Goal: Task Accomplishment & Management: Manage account settings

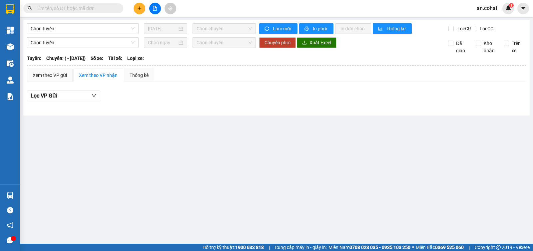
type input "[DATE]"
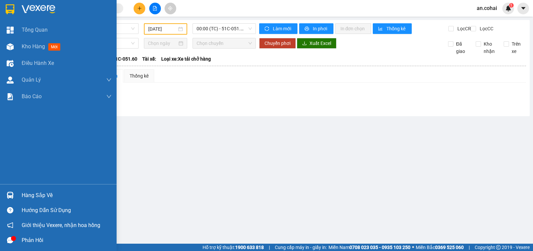
click at [17, 193] on div "Hàng sắp về" at bounding box center [58, 195] width 117 height 15
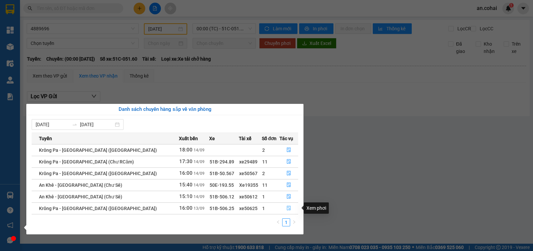
click at [290, 210] on button "button" at bounding box center [289, 208] width 18 height 11
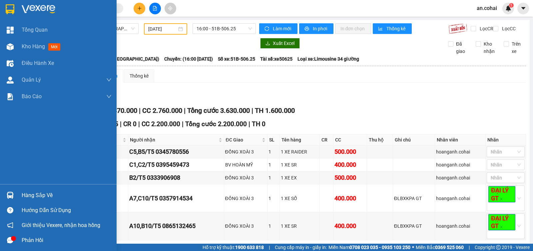
click at [18, 196] on div "Hàng sắp về" at bounding box center [58, 195] width 117 height 15
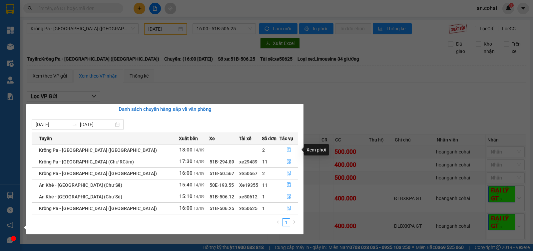
click at [283, 149] on button "button" at bounding box center [289, 150] width 18 height 11
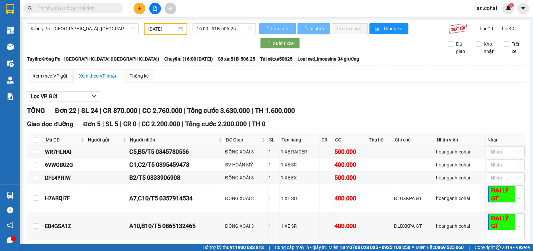
type input "14/09/2025"
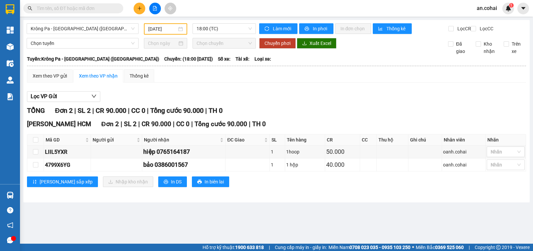
click at [32, 146] on th at bounding box center [35, 140] width 17 height 11
click at [35, 143] on input "checkbox" at bounding box center [35, 139] width 5 height 5
checkbox input "true"
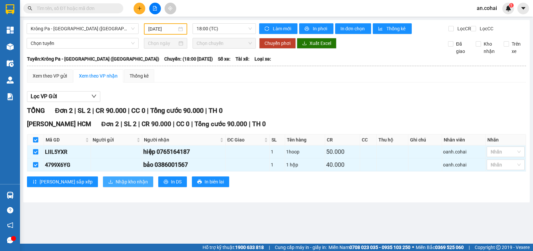
click at [116, 186] on span "Nhập kho nhận" at bounding box center [132, 181] width 32 height 7
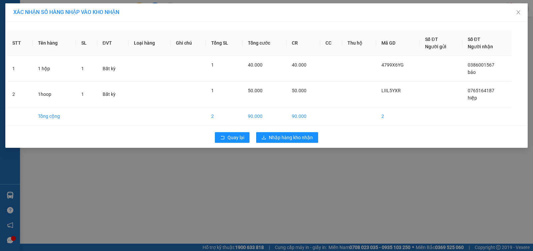
drag, startPoint x: 132, startPoint y: 187, endPoint x: 312, endPoint y: 143, distance: 184.7
click at [312, 144] on div "Quay lại Nhập hàng kho nhận" at bounding box center [266, 137] width 519 height 17
click at [312, 142] on button "Nhập hàng kho nhận" at bounding box center [287, 137] width 62 height 11
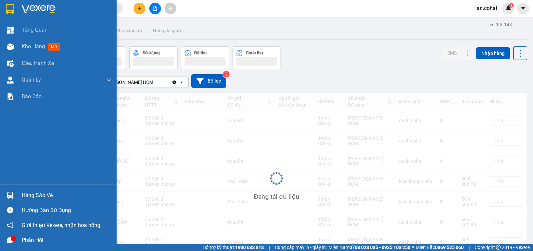
click at [30, 197] on div "Hàng sắp về" at bounding box center [67, 196] width 90 height 10
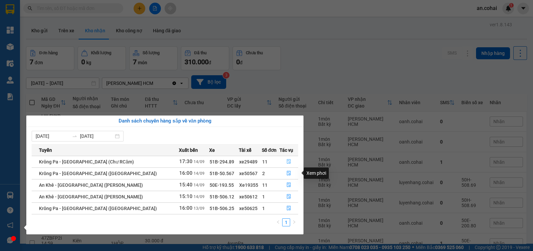
click at [288, 163] on icon "file-done" at bounding box center [289, 161] width 5 height 5
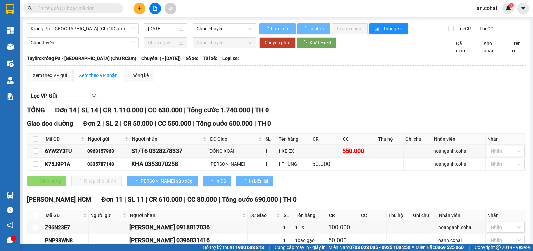
type input "14/09/2025"
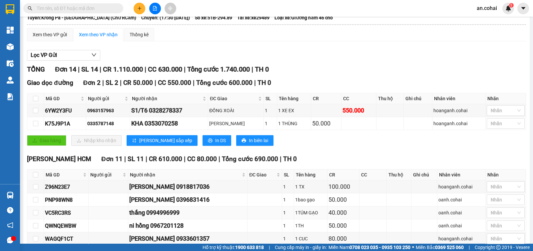
scroll to position [125, 0]
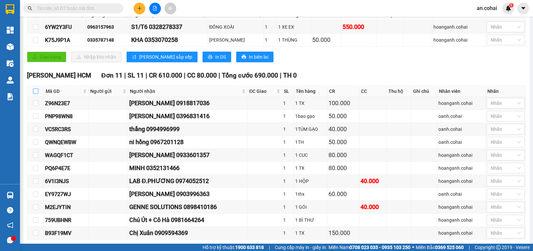
click at [35, 94] on input "checkbox" at bounding box center [35, 91] width 5 height 5
checkbox input "true"
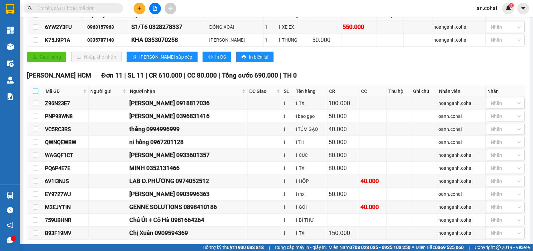
checkbox input "true"
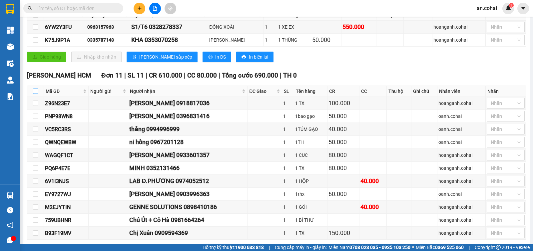
checkbox input "true"
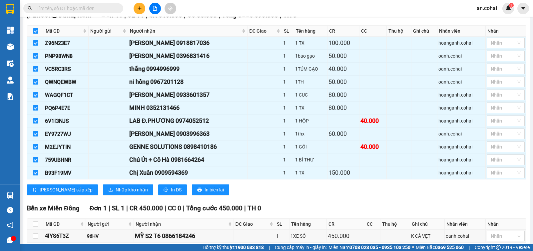
scroll to position [220, 0]
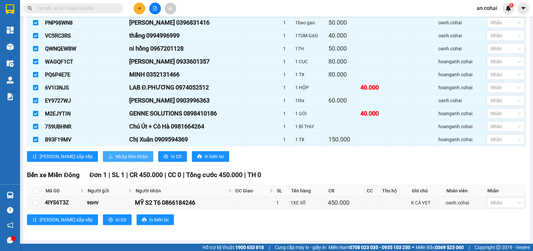
click at [114, 162] on button "Nhập kho nhận" at bounding box center [128, 156] width 50 height 11
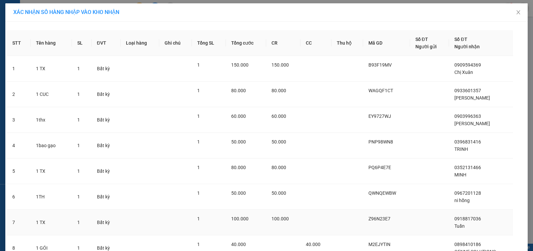
scroll to position [135, 0]
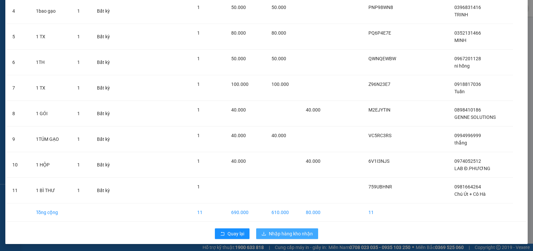
click at [280, 229] on button "Nhập hàng kho nhận" at bounding box center [287, 234] width 62 height 11
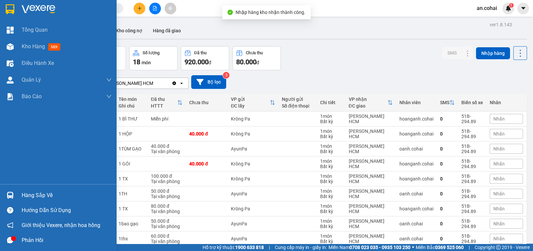
click at [13, 196] on img at bounding box center [10, 195] width 7 height 7
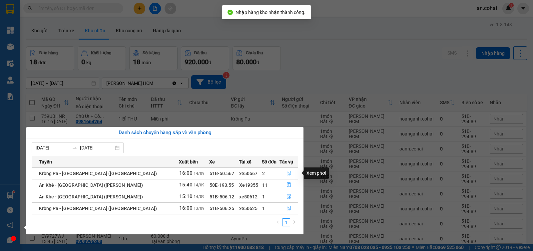
click at [286, 171] on button "button" at bounding box center [289, 173] width 18 height 11
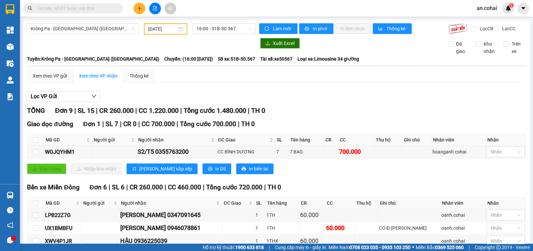
scroll to position [156, 0]
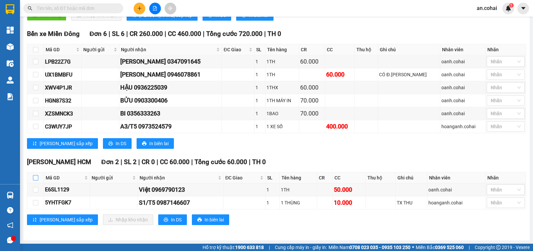
click at [35, 176] on input "checkbox" at bounding box center [35, 177] width 5 height 5
checkbox input "true"
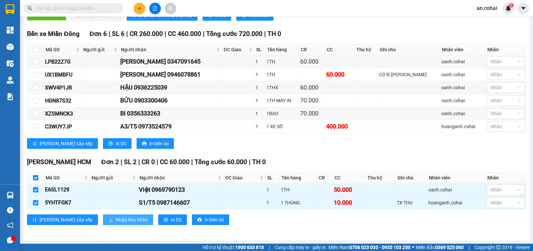
click at [116, 220] on span "Nhập kho nhận" at bounding box center [132, 219] width 32 height 7
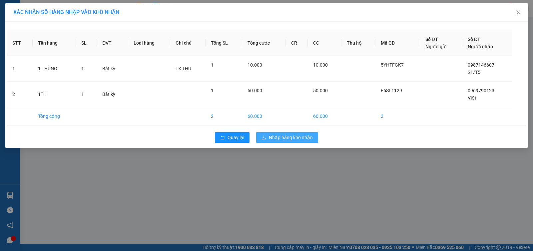
click at [304, 138] on span "Nhập hàng kho nhận" at bounding box center [291, 137] width 44 height 7
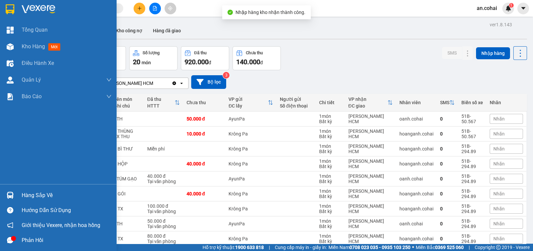
click at [19, 198] on div "Hàng sắp về" at bounding box center [58, 195] width 117 height 15
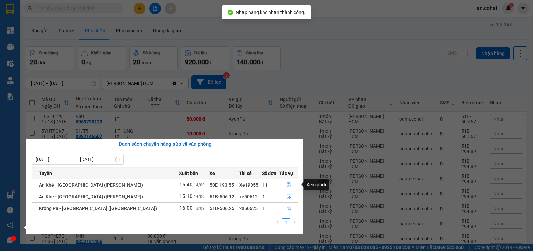
click at [289, 181] on button "button" at bounding box center [289, 185] width 18 height 11
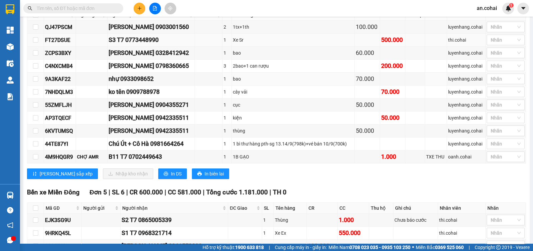
scroll to position [83, 0]
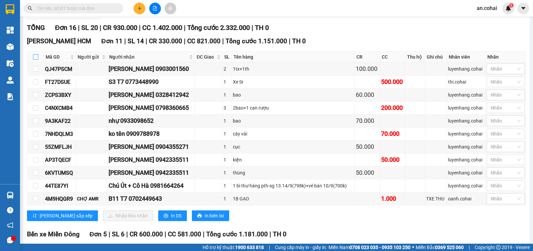
click at [36, 60] on input "checkbox" at bounding box center [35, 56] width 5 height 5
checkbox input "true"
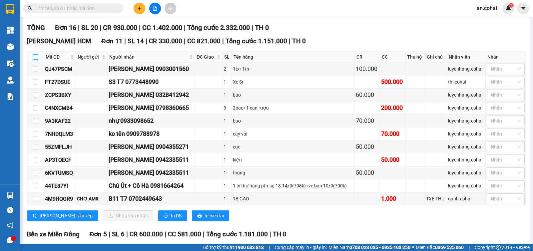
checkbox input "true"
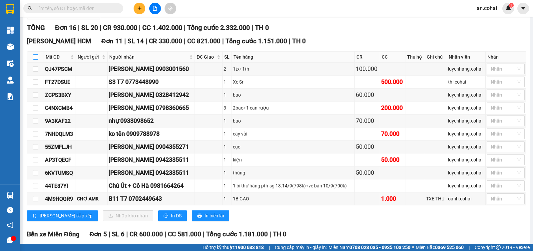
checkbox input "true"
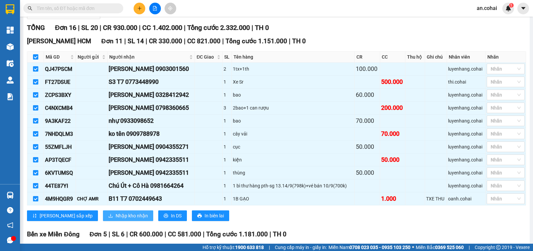
click at [120, 221] on button "Nhập kho nhận" at bounding box center [128, 216] width 50 height 11
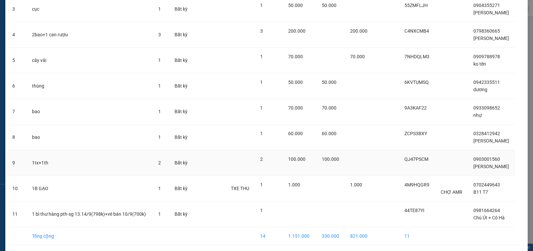
scroll to position [135, 0]
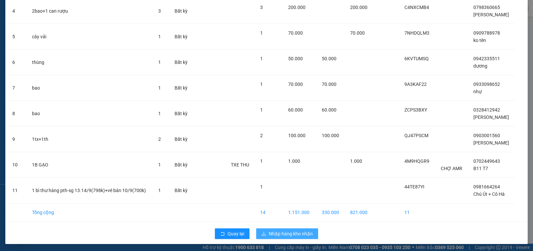
click at [309, 229] on button "Nhập hàng kho nhận" at bounding box center [287, 234] width 62 height 11
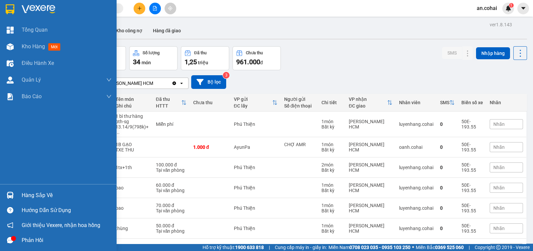
click at [36, 194] on div "Hàng sắp về" at bounding box center [67, 196] width 90 height 10
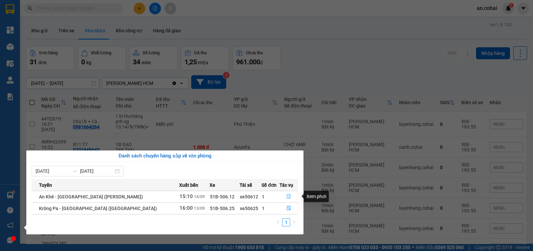
click at [287, 198] on icon "file-done" at bounding box center [289, 196] width 5 height 5
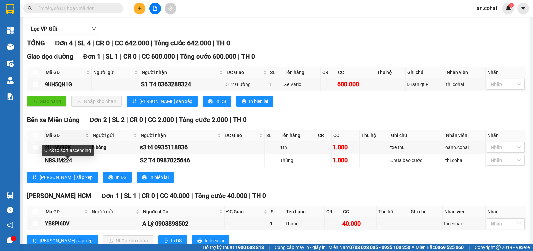
scroll to position [92, 0]
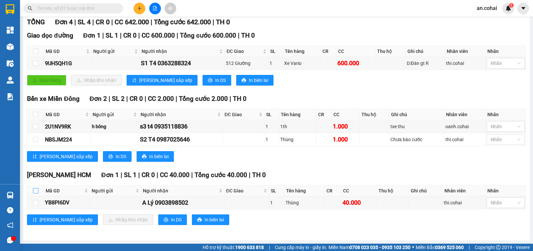
click at [33, 190] on input "checkbox" at bounding box center [35, 190] width 5 height 5
checkbox input "true"
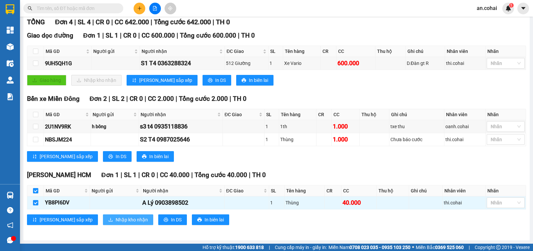
click at [116, 222] on span "Nhập kho nhận" at bounding box center [132, 219] width 32 height 7
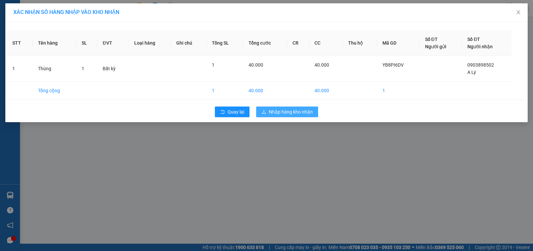
click at [305, 111] on span "Nhập hàng kho nhận" at bounding box center [291, 111] width 44 height 7
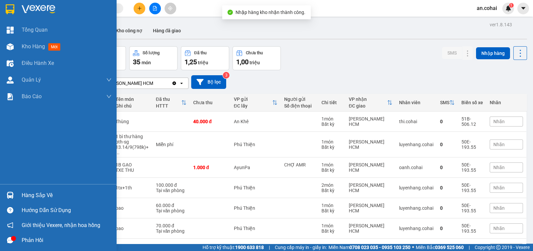
click at [27, 196] on div "Hàng sắp về" at bounding box center [67, 196] width 90 height 10
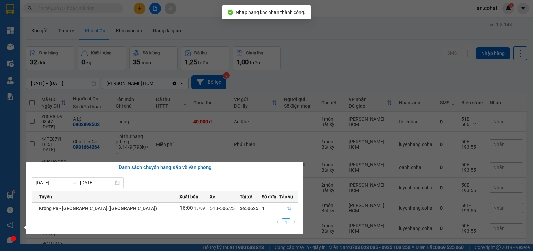
click at [290, 200] on th "Tác vụ" at bounding box center [289, 197] width 19 height 12
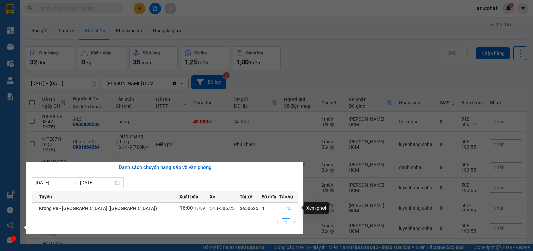
click at [287, 208] on icon "file-done" at bounding box center [289, 208] width 5 height 5
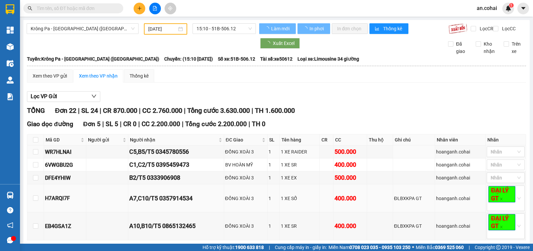
type input "13/09/2025"
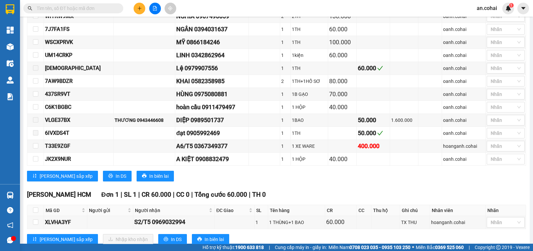
scroll to position [353, 0]
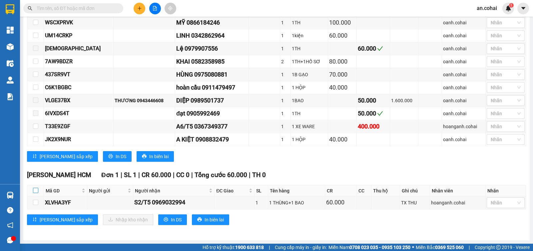
click at [36, 191] on input "checkbox" at bounding box center [35, 190] width 5 height 5
checkbox input "true"
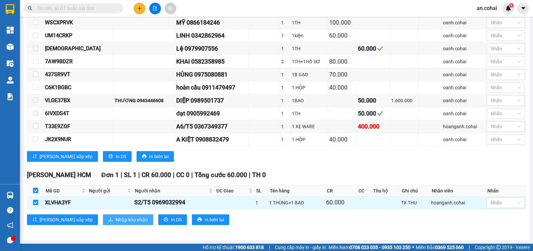
click at [116, 221] on span "Nhập kho nhận" at bounding box center [132, 219] width 32 height 7
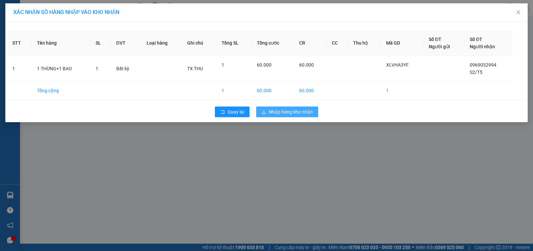
click at [286, 107] on button "Nhập hàng kho nhận" at bounding box center [287, 112] width 62 height 11
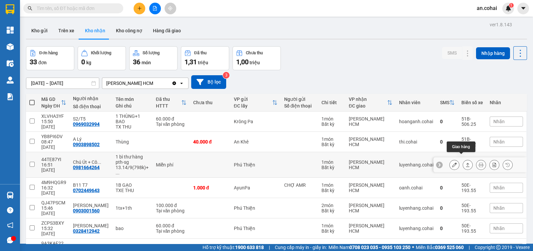
click at [466, 163] on icon at bounding box center [468, 165] width 5 height 5
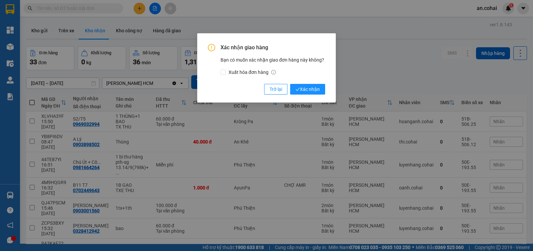
click at [313, 84] on div "Xác nhận giao hàng Bạn có muốn xác nhận giao đơn hàng này không? Xuất hóa đơn h…" at bounding box center [266, 69] width 117 height 51
click at [313, 88] on span "Xác nhận" at bounding box center [308, 89] width 24 height 7
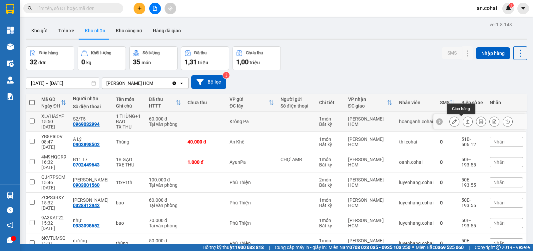
click at [465, 124] on button at bounding box center [467, 122] width 9 height 12
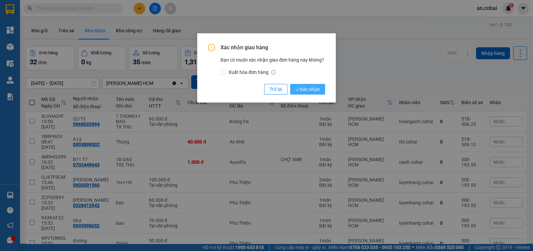
click at [303, 89] on span "Xác nhận" at bounding box center [308, 89] width 24 height 7
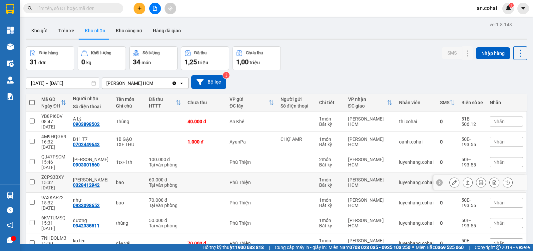
scroll to position [41, 0]
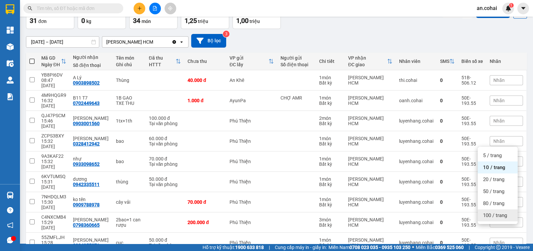
click at [505, 218] on span "100 / trang" at bounding box center [495, 215] width 24 height 7
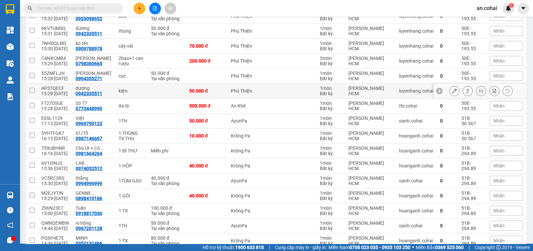
scroll to position [208, 0]
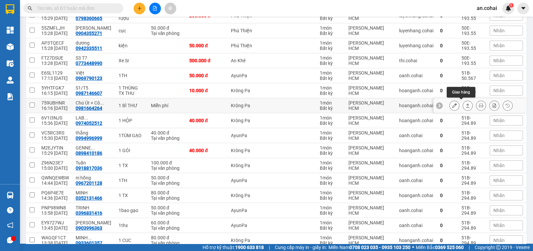
click at [463, 107] on button at bounding box center [467, 106] width 9 height 12
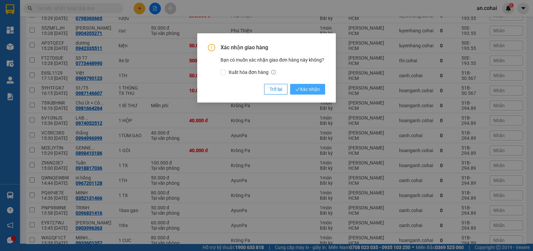
click at [300, 87] on span "Xác nhận" at bounding box center [308, 89] width 24 height 7
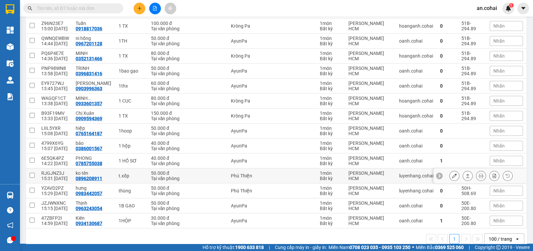
scroll to position [333, 0]
click at [466, 189] on icon at bounding box center [468, 191] width 5 height 5
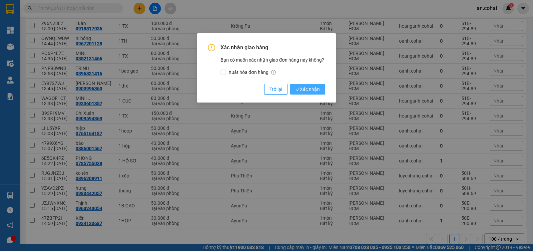
click at [301, 88] on span "Xác nhận" at bounding box center [308, 89] width 24 height 7
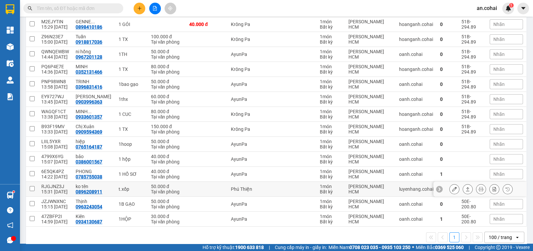
scroll to position [328, 0]
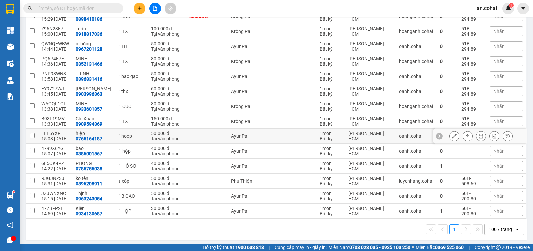
click at [58, 141] on td "LIIL5YXR 15:08 14/09" at bounding box center [55, 136] width 34 height 15
checkbox input "true"
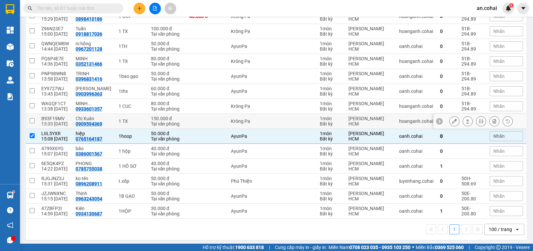
click at [52, 117] on div "B93F19MV" at bounding box center [55, 118] width 28 height 5
checkbox input "true"
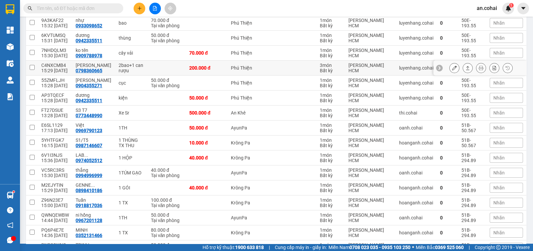
scroll to position [119, 0]
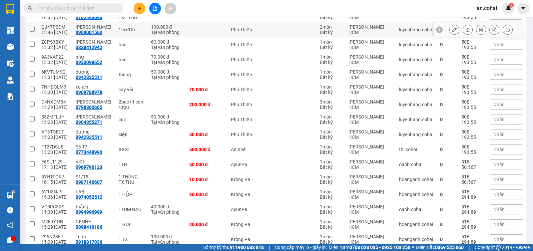
click at [64, 27] on div "QJ47PSCM" at bounding box center [55, 26] width 28 height 5
checkbox input "true"
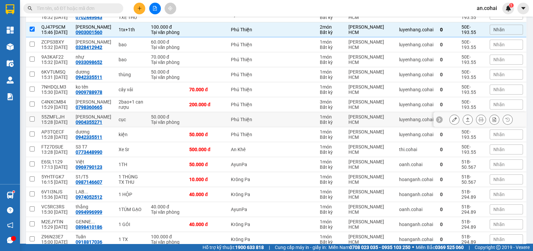
click at [68, 122] on div "15:28 [DATE]" at bounding box center [55, 122] width 28 height 5
checkbox input "true"
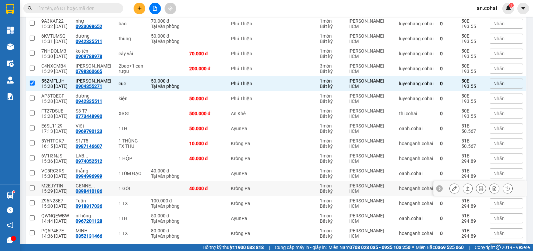
scroll to position [166, 0]
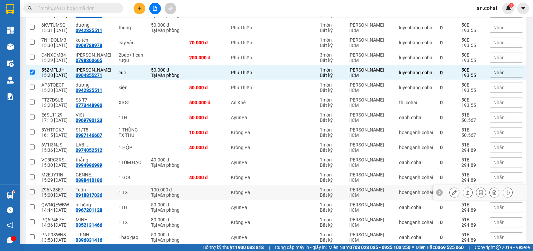
click at [68, 189] on div "Z96N23E7" at bounding box center [55, 189] width 28 height 5
checkbox input "true"
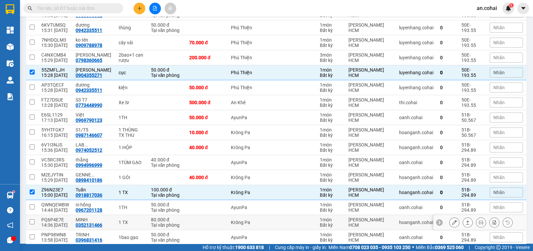
scroll to position [208, 0]
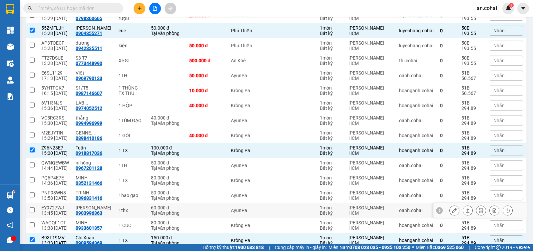
click at [60, 196] on div "13:58 [DATE]" at bounding box center [55, 198] width 28 height 5
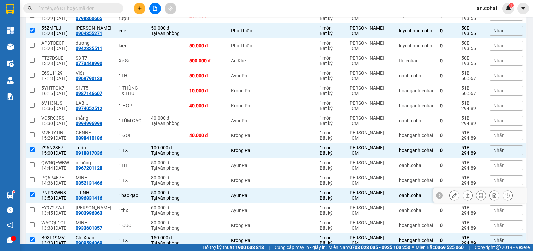
checkbox input "true"
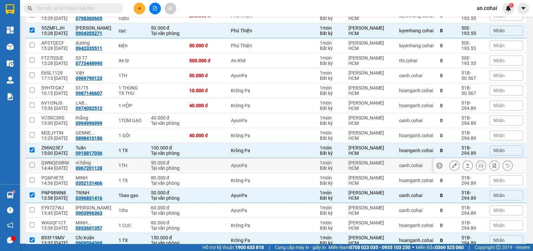
click at [58, 166] on div "14:44 [DATE]" at bounding box center [55, 168] width 28 height 5
checkbox input "true"
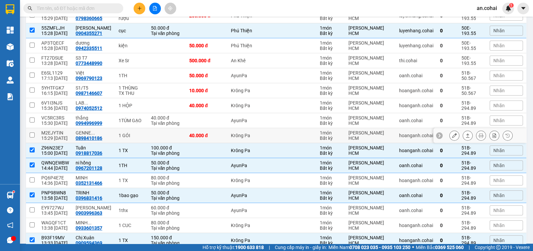
click at [69, 128] on td "M2EJYTIN 15:29 14/09" at bounding box center [55, 135] width 34 height 15
checkbox input "true"
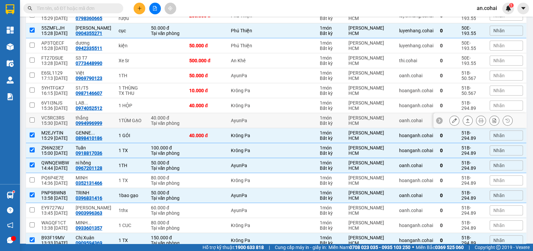
click at [61, 127] on td "VC5RC3RS 15:30 14/09" at bounding box center [55, 120] width 34 height 15
checkbox input "true"
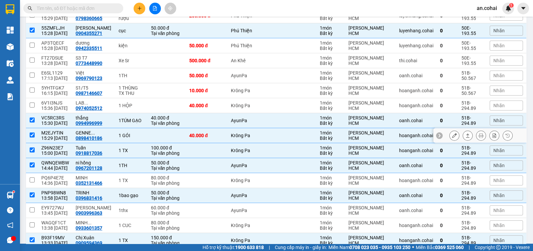
click at [58, 130] on div "M2EJYTIN" at bounding box center [55, 132] width 28 height 5
checkbox input "false"
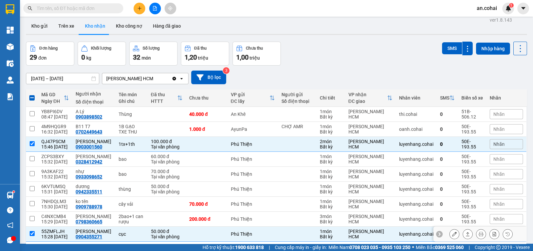
scroll to position [0, 0]
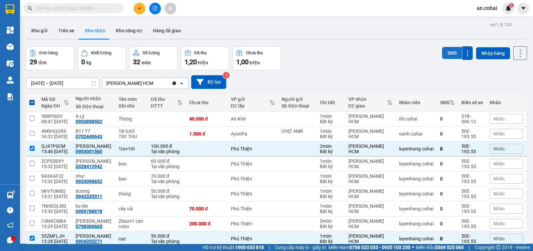
click at [442, 47] on button "SMS" at bounding box center [452, 53] width 20 height 12
click at [448, 55] on button "SMS" at bounding box center [452, 53] width 20 height 12
click at [442, 47] on button "SMS" at bounding box center [452, 53] width 20 height 12
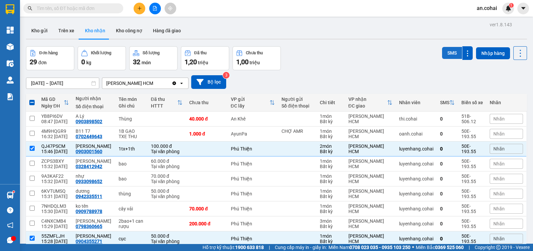
click at [442, 47] on button "SMS" at bounding box center [452, 53] width 20 height 12
click at [442, 47] on button "SMS" at bounding box center [452, 53] width 20 height 13
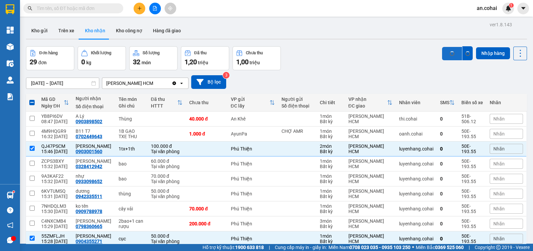
click at [442, 47] on button "SMS" at bounding box center [452, 53] width 20 height 13
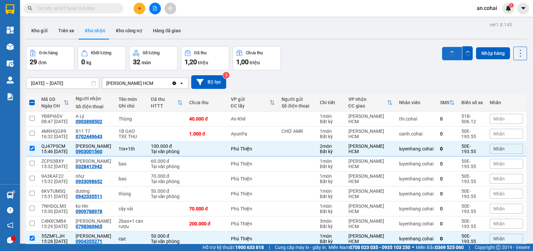
click at [442, 47] on button "SMS" at bounding box center [452, 53] width 20 height 13
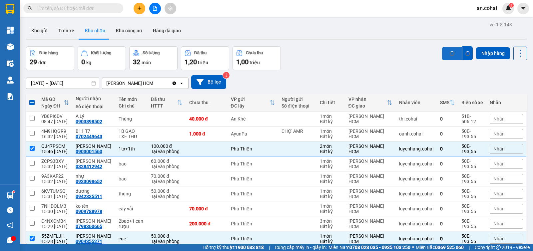
click at [442, 47] on button "SMS" at bounding box center [452, 53] width 20 height 13
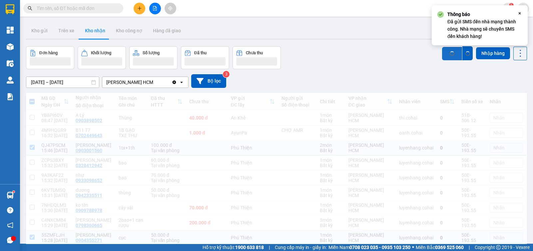
click at [442, 47] on button "SMS" at bounding box center [452, 53] width 20 height 13
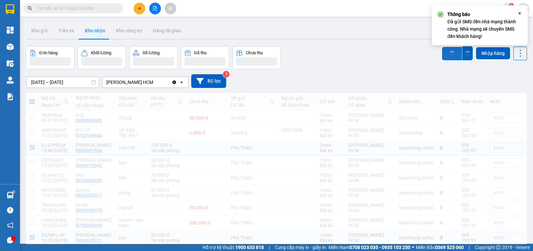
click at [442, 47] on button "SMS" at bounding box center [452, 53] width 20 height 13
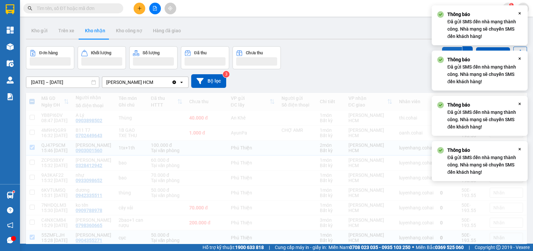
click at [442, 47] on button "SMS" at bounding box center [452, 53] width 20 height 13
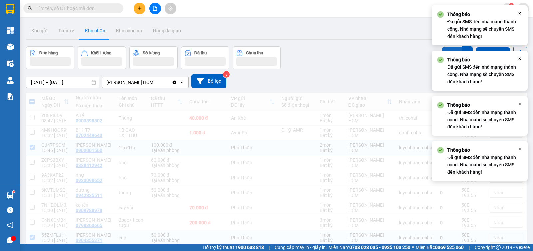
click at [442, 47] on button "SMS" at bounding box center [452, 53] width 20 height 13
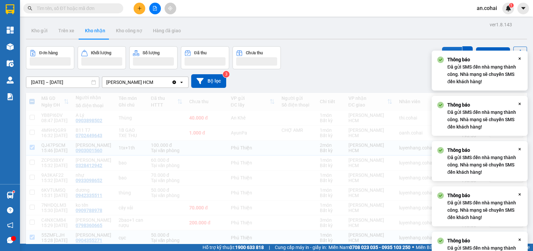
click at [442, 47] on button "SMS" at bounding box center [452, 53] width 20 height 13
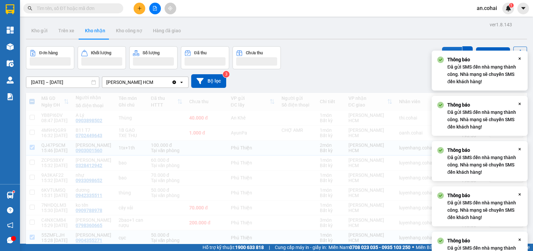
click at [442, 47] on button "SMS" at bounding box center [452, 53] width 20 height 13
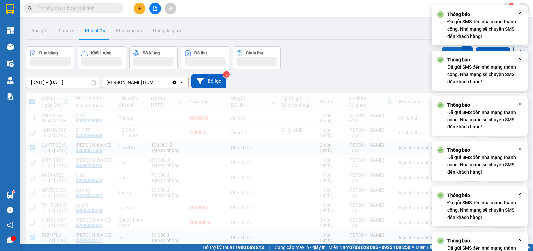
click at [442, 47] on button "SMS" at bounding box center [452, 53] width 20 height 13
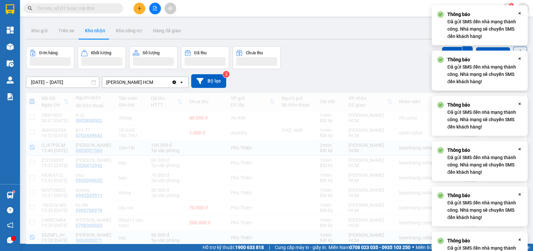
click at [442, 47] on button "SMS" at bounding box center [452, 53] width 20 height 13
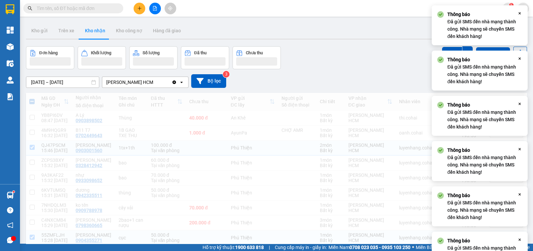
click at [442, 47] on button "SMS" at bounding box center [452, 53] width 20 height 13
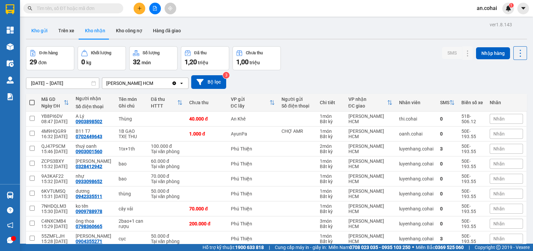
click at [39, 25] on button "Kho gửi" at bounding box center [39, 31] width 27 height 16
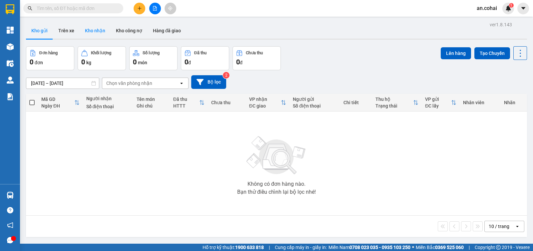
click at [103, 35] on button "Kho nhận" at bounding box center [95, 31] width 31 height 16
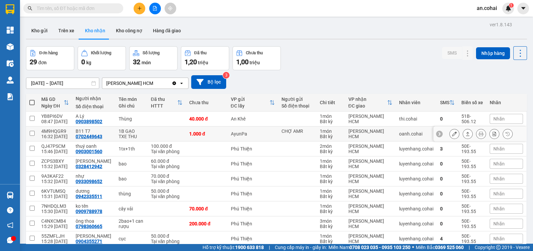
click at [451, 132] on button at bounding box center [454, 134] width 9 height 12
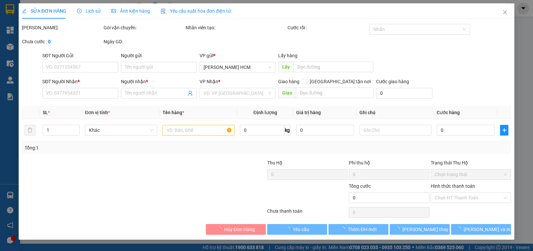
type input "CHỢ AMR"
type input "0702449643"
type input "B11 T7"
type input "1.000"
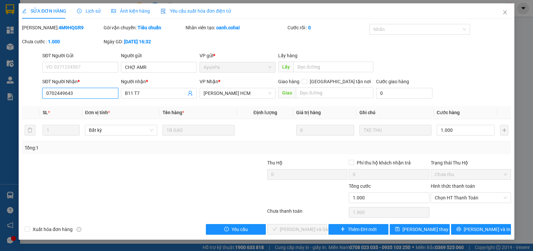
drag, startPoint x: 84, startPoint y: 98, endPoint x: 17, endPoint y: 86, distance: 68.1
click at [17, 86] on div "SỬA ĐƠN HÀNG Lịch sử Ảnh kiện hàng Yêu cầu xuất hóa đơn điện tử Total Paid Fee …" at bounding box center [266, 125] width 533 height 251
click at [69, 64] on input "SĐT Người Gửi" at bounding box center [80, 67] width 76 height 11
drag, startPoint x: 91, startPoint y: 94, endPoint x: 17, endPoint y: 85, distance: 75.2
click at [17, 85] on div "SỬA ĐƠN HÀNG Lịch sử Ảnh kiện hàng Yêu cầu xuất hóa đơn điện tử Total Paid Fee …" at bounding box center [266, 125] width 533 height 251
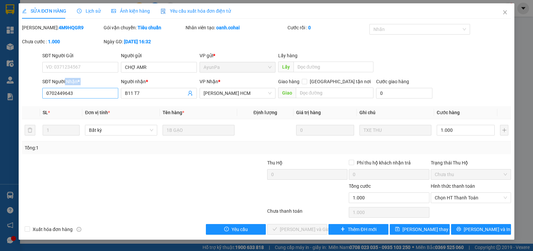
drag, startPoint x: 64, startPoint y: 87, endPoint x: 63, endPoint y: 91, distance: 3.5
click at [63, 90] on div "SĐT Người Nhận * 0702449643 0702449643" at bounding box center [80, 89] width 76 height 23
drag, startPoint x: 72, startPoint y: 96, endPoint x: 31, endPoint y: 95, distance: 40.3
click at [31, 95] on div "SĐT Người Nhận * 0702449643 0702449643 Người nhận * B11 T7 VP Nhận * Trần Phú H…" at bounding box center [266, 89] width 491 height 23
type input "0702449643"
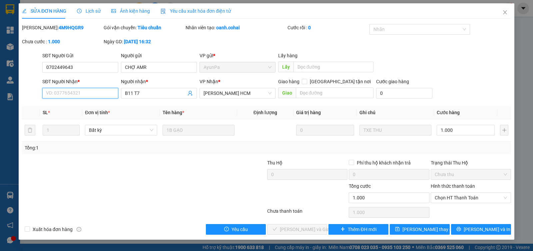
click at [80, 94] on input "SĐT Người Nhận *" at bounding box center [80, 93] width 76 height 11
type input "0906896045"
click at [413, 234] on button "[PERSON_NAME] thay đổi" at bounding box center [420, 229] width 60 height 11
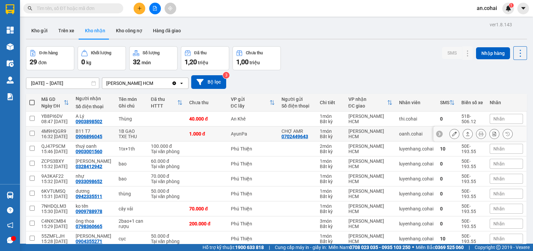
click at [48, 134] on div "16:32 [DATE]" at bounding box center [55, 136] width 28 height 5
checkbox input "true"
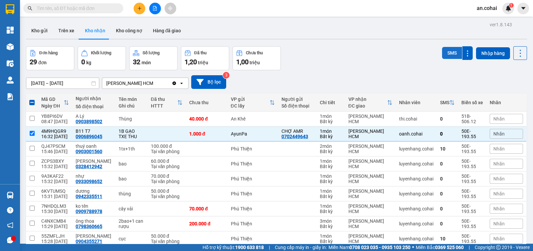
click at [443, 58] on button "SMS" at bounding box center [452, 53] width 20 height 12
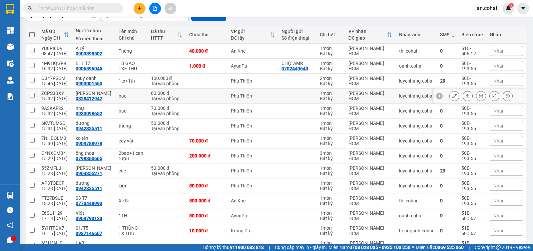
scroll to position [125, 0]
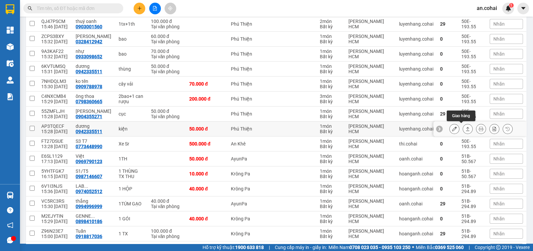
click at [466, 129] on icon at bounding box center [468, 129] width 5 height 5
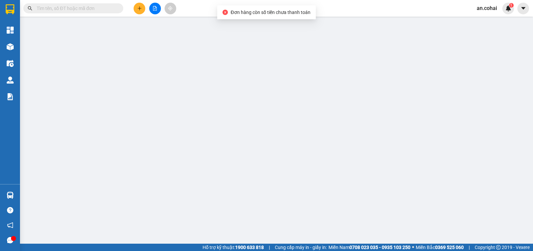
type input "0942335511"
type input "dương"
type input "50.000"
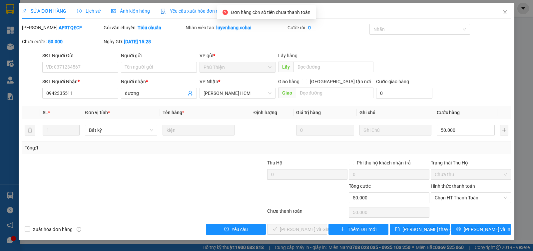
click at [481, 203] on div "Hình thức thanh toán Chọn HT Thanh Toán" at bounding box center [471, 194] width 80 height 23
click at [473, 197] on span "Chọn HT Thanh Toán" at bounding box center [471, 198] width 72 height 10
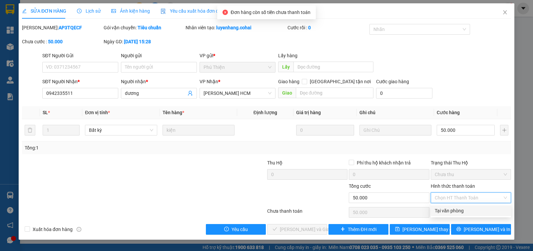
click at [473, 211] on div "Tại văn phòng" at bounding box center [471, 210] width 72 height 7
type input "0"
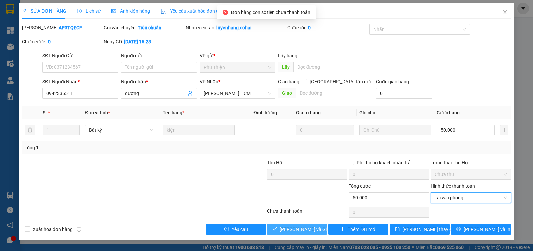
click at [296, 230] on span "[PERSON_NAME] và Giao hàng" at bounding box center [312, 229] width 64 height 7
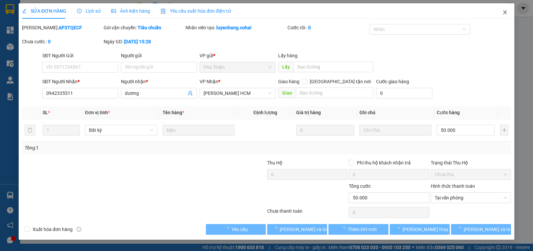
click at [507, 17] on span "Close" at bounding box center [505, 12] width 19 height 19
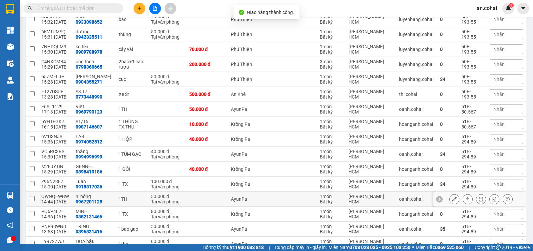
scroll to position [125, 0]
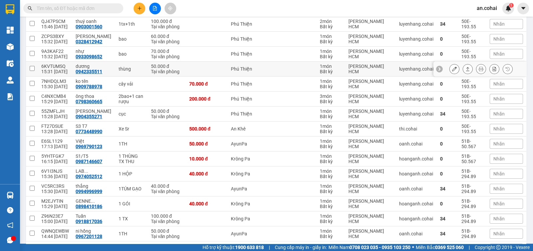
click at [464, 70] on button at bounding box center [467, 69] width 9 height 12
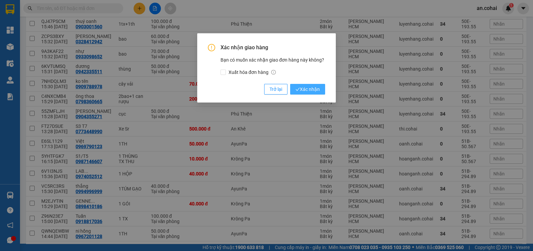
click at [304, 91] on span "Xác nhận" at bounding box center [308, 89] width 24 height 7
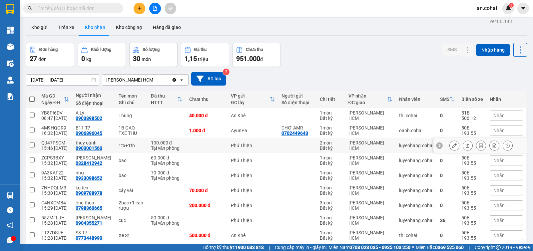
scroll to position [0, 0]
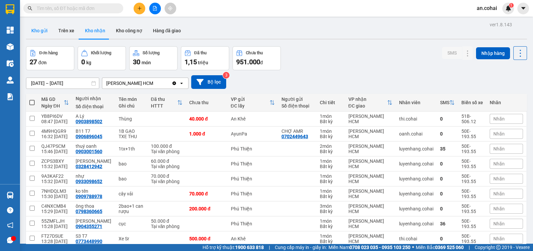
click at [32, 36] on button "Kho gửi" at bounding box center [39, 31] width 27 height 16
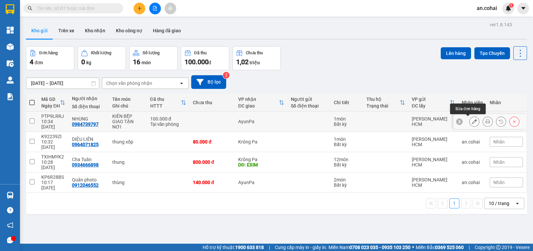
click at [471, 121] on button at bounding box center [474, 122] width 9 height 12
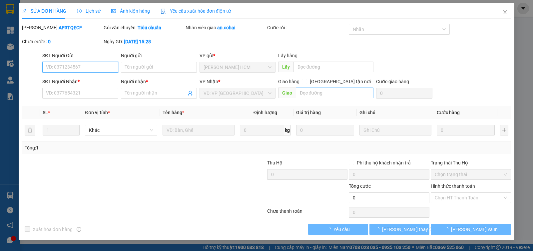
type input "0984739797"
type input "NHUNG"
type input "100.000"
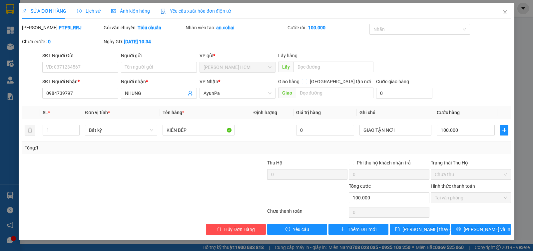
click at [356, 79] on span "[GEOGRAPHIC_DATA] tận nơi" at bounding box center [340, 81] width 66 height 7
click at [307, 79] on input "[GEOGRAPHIC_DATA] tận nơi" at bounding box center [304, 81] width 5 height 5
checkbox input "true"
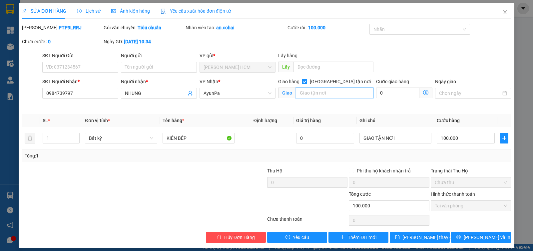
click at [342, 92] on input "text" at bounding box center [335, 93] width 78 height 11
type input "110 NGUYỄN HUỆ"
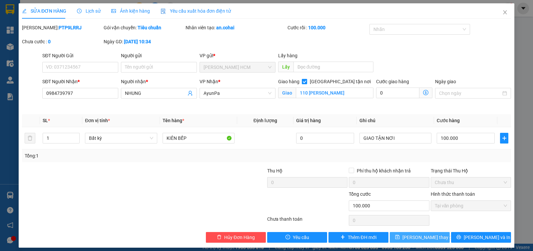
click at [425, 236] on span "[PERSON_NAME] thay đổi" at bounding box center [429, 237] width 53 height 7
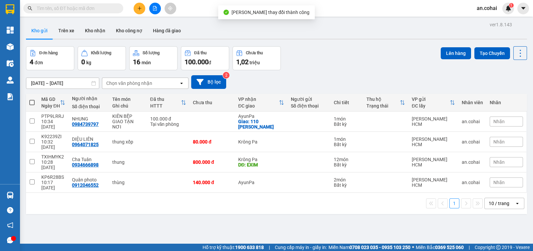
click at [144, 6] on button at bounding box center [140, 9] width 12 height 12
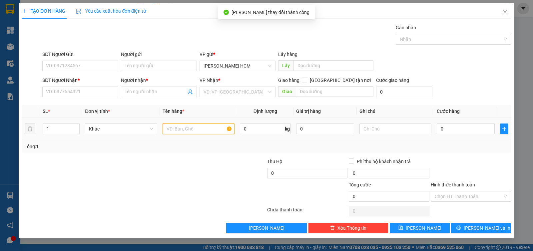
click at [170, 130] on input "text" at bounding box center [199, 129] width 72 height 11
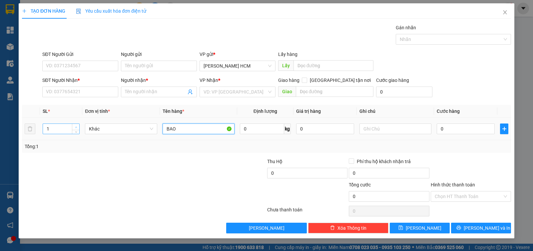
type input "BAO"
click at [75, 127] on icon "up" at bounding box center [76, 127] width 2 height 1
type input "2"
click at [96, 97] on div "SĐT Người Nhận * VD: 0377654321" at bounding box center [80, 88] width 76 height 23
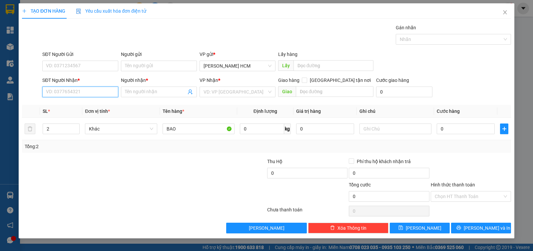
click at [98, 92] on input "SĐT Người Nhận *" at bounding box center [80, 92] width 76 height 11
type input "5"
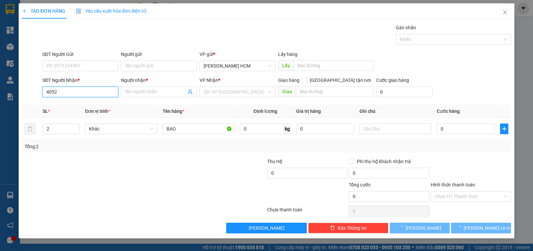
click at [98, 92] on input "4052" at bounding box center [80, 92] width 76 height 11
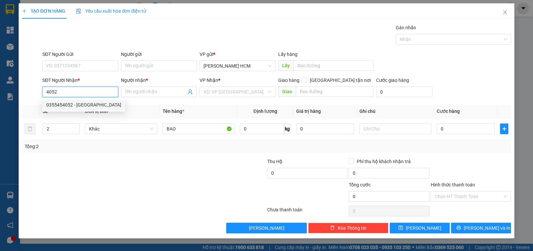
click at [93, 103] on div "0355454052 - Nhật Khang" at bounding box center [83, 104] width 75 height 7
type input "0355454052"
type input "Nhật Khang"
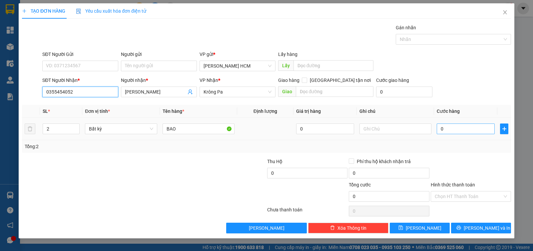
type input "0355454052"
click at [459, 124] on input "0" at bounding box center [466, 129] width 58 height 11
type input "001"
type input "1"
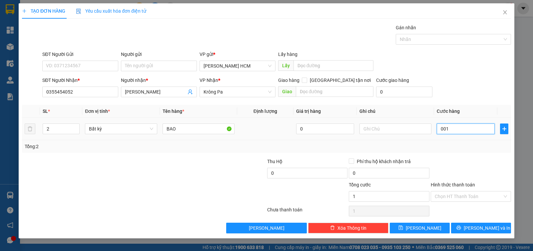
type input "0.014"
type input "14"
type input "00.140"
type input "140"
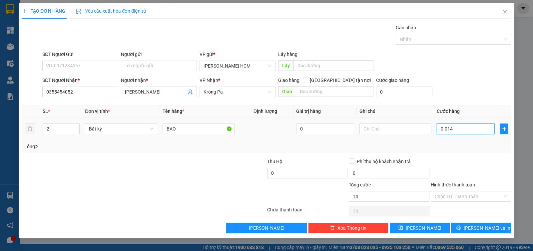
type input "140"
type input "140.000"
click at [483, 223] on button "[PERSON_NAME] và In" at bounding box center [481, 228] width 60 height 11
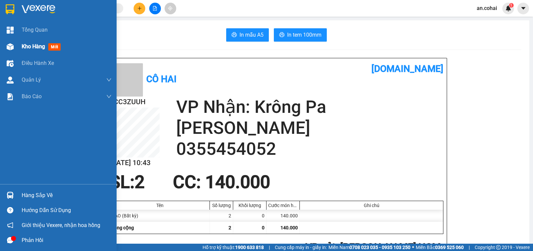
click at [29, 47] on span "Kho hàng" at bounding box center [33, 46] width 23 height 6
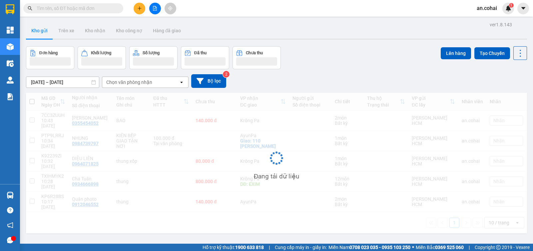
click at [95, 39] on div at bounding box center [276, 39] width 501 height 1
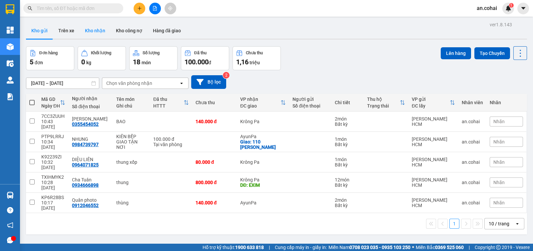
click at [95, 35] on button "Kho nhận" at bounding box center [95, 31] width 31 height 16
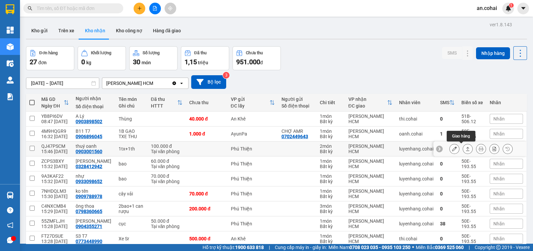
click at [464, 149] on button at bounding box center [467, 149] width 9 height 12
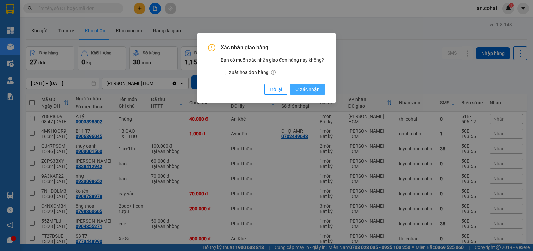
click at [315, 89] on span "Xác nhận" at bounding box center [308, 89] width 24 height 7
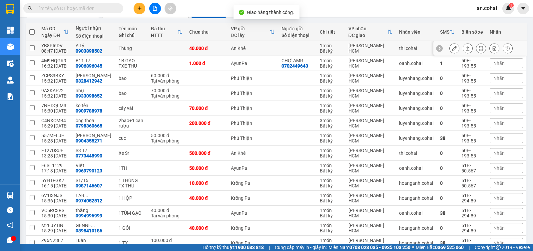
scroll to position [83, 0]
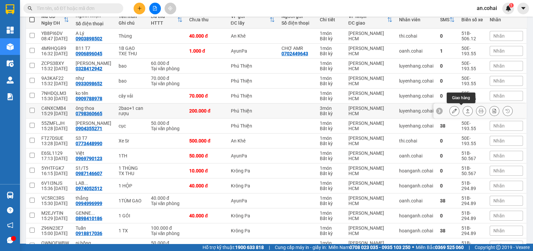
click at [463, 114] on button at bounding box center [467, 111] width 9 height 12
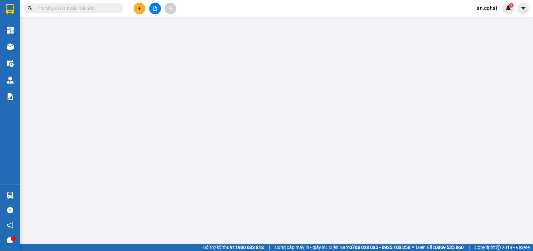
type input "0798360665"
type input "ông thoa"
type input "200.000"
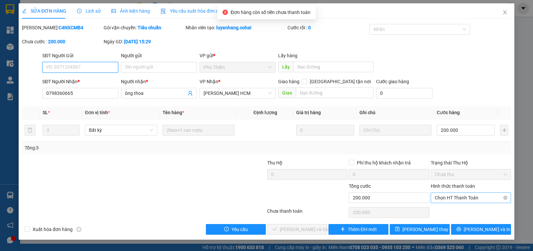
click at [471, 194] on span "Chọn HT Thanh Toán" at bounding box center [471, 198] width 72 height 10
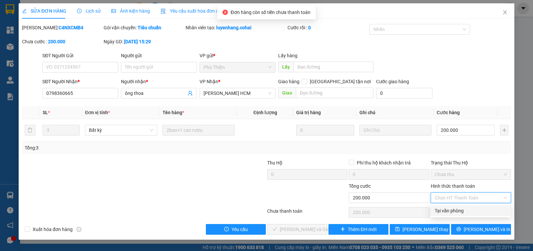
click at [464, 207] on div "Tại văn phòng" at bounding box center [471, 210] width 72 height 7
type input "0"
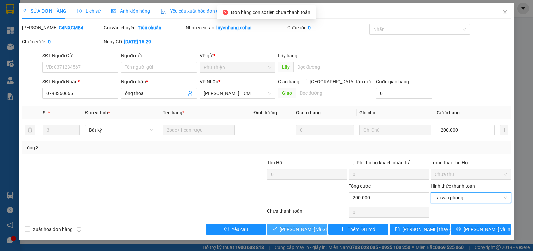
click at [318, 229] on span "[PERSON_NAME] và Giao hàng" at bounding box center [312, 229] width 64 height 7
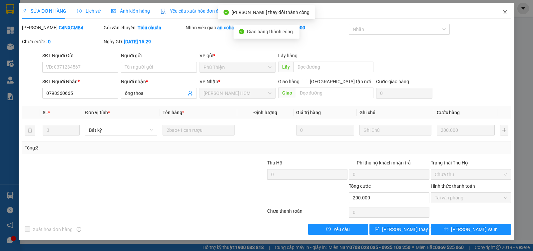
click at [512, 15] on span "Close" at bounding box center [505, 12] width 19 height 19
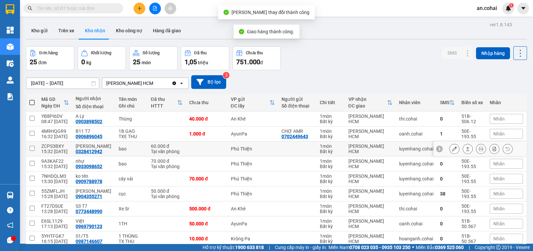
scroll to position [125, 0]
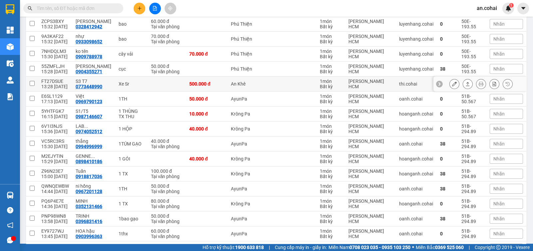
click at [452, 84] on icon at bounding box center [454, 84] width 5 height 5
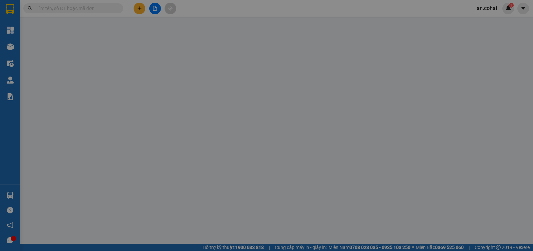
type input "0773448990"
type input "S3 T7"
type input "500.000"
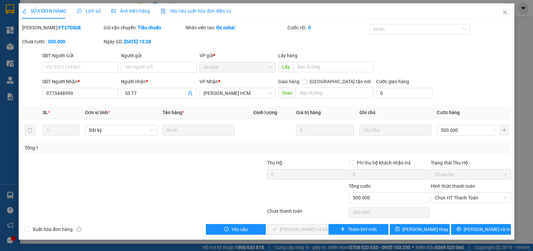
click at [405, 34] on div "Nhãn" at bounding box center [420, 30] width 101 height 13
click at [402, 33] on div at bounding box center [416, 29] width 91 height 8
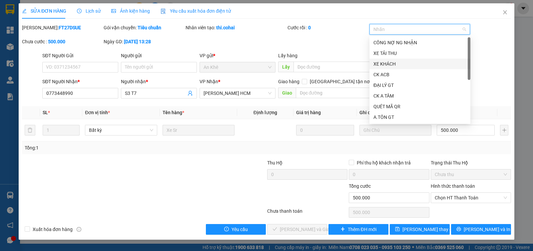
click at [394, 64] on div "XE KHÁCH" at bounding box center [420, 63] width 93 height 7
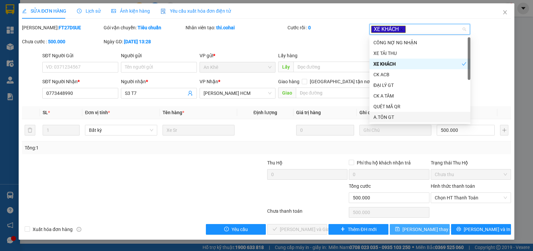
click at [417, 231] on span "[PERSON_NAME] thay đổi" at bounding box center [429, 229] width 53 height 7
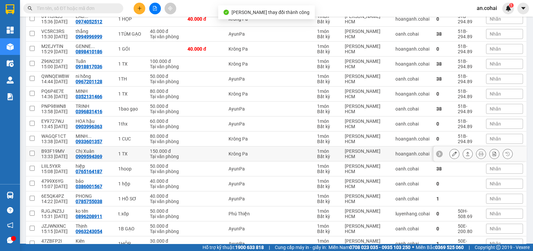
scroll to position [250, 0]
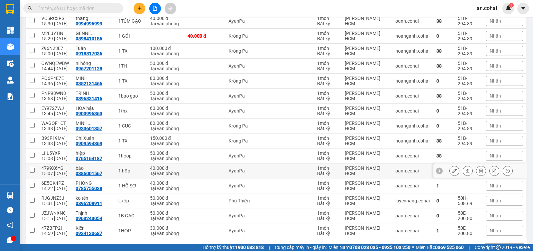
click at [466, 170] on icon at bounding box center [468, 171] width 5 height 5
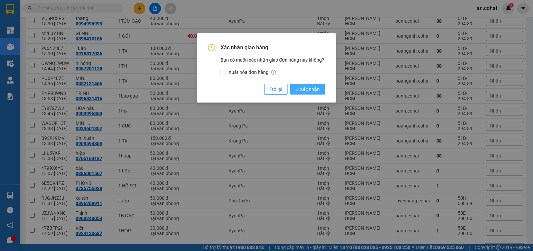
click at [312, 86] on span "Xác nhận" at bounding box center [308, 89] width 24 height 7
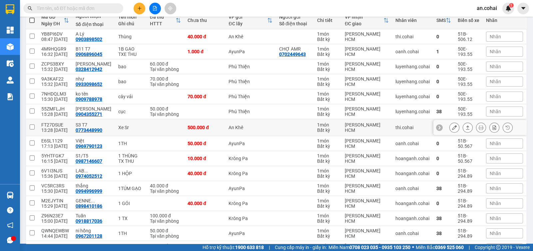
scroll to position [83, 0]
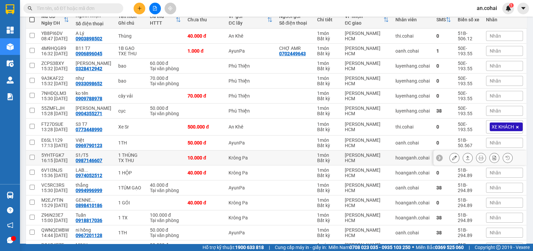
click at [452, 159] on icon at bounding box center [454, 158] width 5 height 5
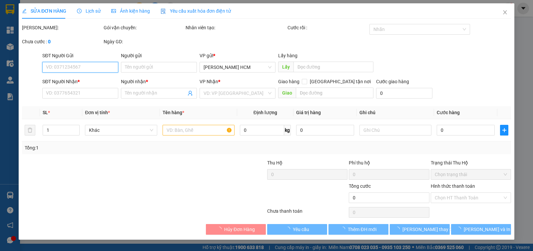
type input "0987146607"
type input "S1/T5"
type input "10.000"
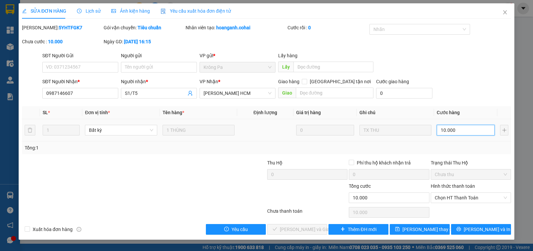
click at [463, 130] on input "10.000" at bounding box center [466, 130] width 58 height 11
type input "0"
type input "1"
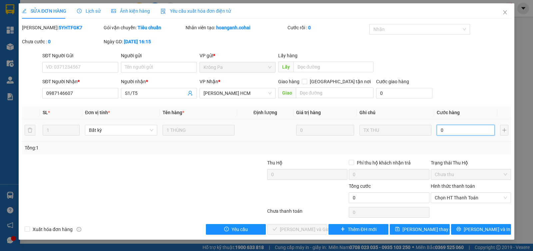
type input "1"
type input "001"
type input "14"
type input "0.014"
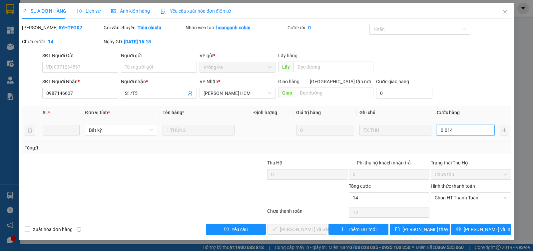
type input "140"
type input "00.140"
click at [459, 146] on div "Tổng: 1" at bounding box center [267, 147] width 484 height 7
type input "140.000"
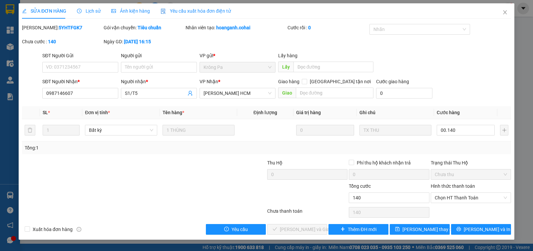
type input "140.000"
click at [475, 203] on div "Hình thức thanh toán Chọn HT Thanh Toán" at bounding box center [471, 194] width 80 height 23
click at [473, 199] on span "Chọn HT Thanh Toán" at bounding box center [471, 198] width 72 height 10
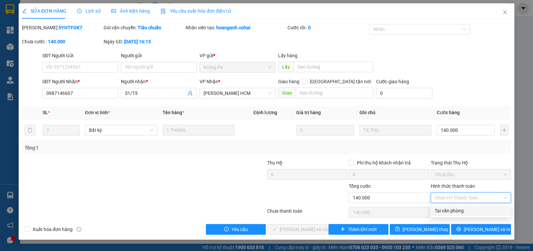
click at [472, 207] on div "Tại văn phòng" at bounding box center [471, 211] width 80 height 11
type input "0"
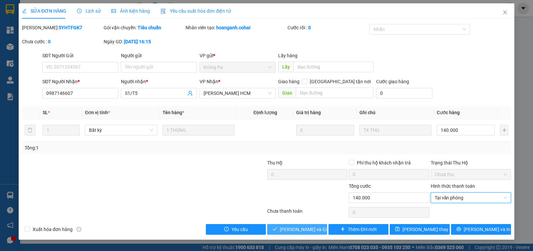
click at [306, 232] on span "[PERSON_NAME] và Giao hàng" at bounding box center [312, 229] width 64 height 7
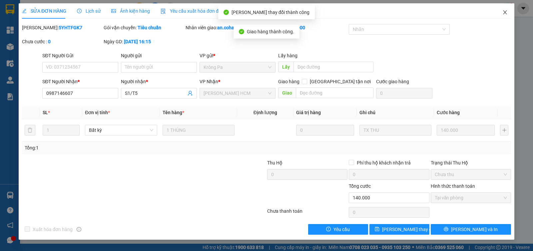
click at [503, 13] on icon "close" at bounding box center [505, 12] width 5 height 5
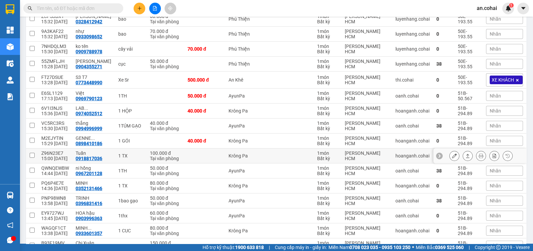
scroll to position [166, 0]
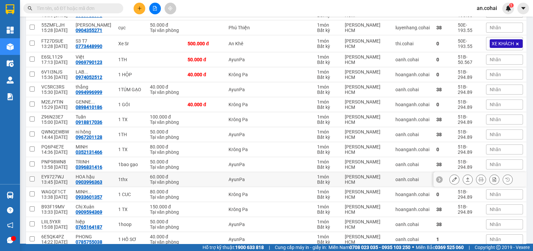
click at [464, 178] on button at bounding box center [467, 180] width 9 height 12
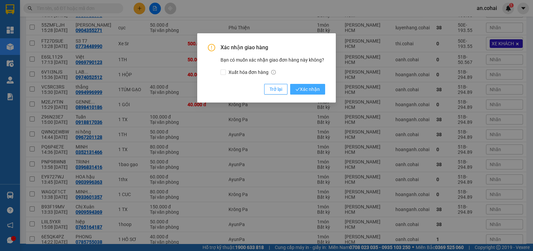
click at [310, 91] on span "Xác nhận" at bounding box center [308, 89] width 24 height 7
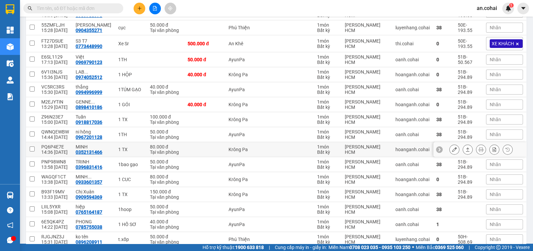
click at [463, 149] on button at bounding box center [467, 150] width 9 height 12
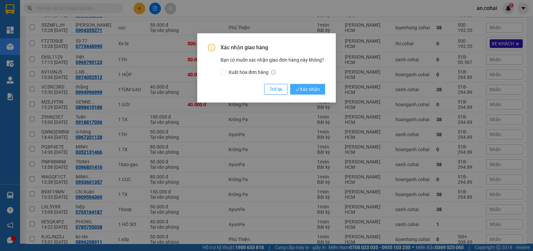
click at [312, 89] on span "Xác nhận" at bounding box center [308, 89] width 24 height 7
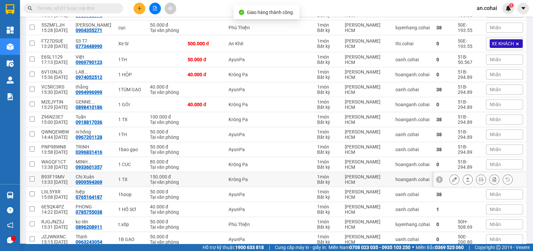
click at [463, 176] on button at bounding box center [467, 180] width 9 height 12
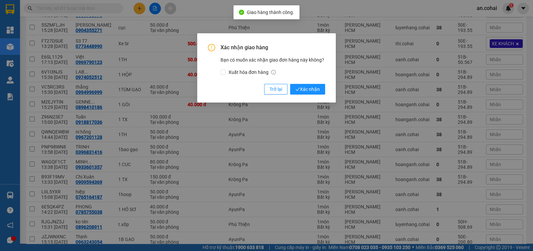
click at [305, 82] on div "Xác nhận giao hàng Bạn có muốn xác nhận giao đơn hàng này không? Xuất hóa đơn h…" at bounding box center [266, 69] width 117 height 51
click at [305, 85] on button "Xác nhận" at bounding box center [307, 89] width 35 height 11
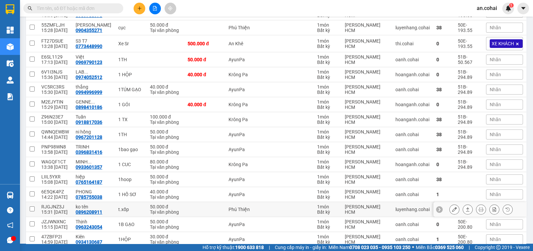
click at [463, 205] on button at bounding box center [467, 210] width 9 height 12
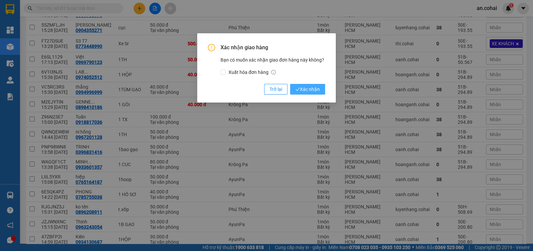
click at [313, 86] on span "Xác nhận" at bounding box center [308, 89] width 24 height 7
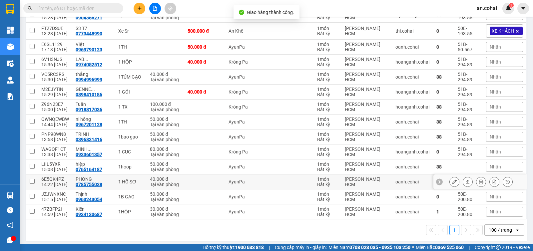
scroll to position [180, 0]
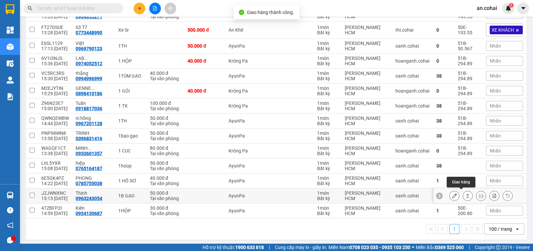
click at [465, 192] on button at bounding box center [467, 196] width 9 height 12
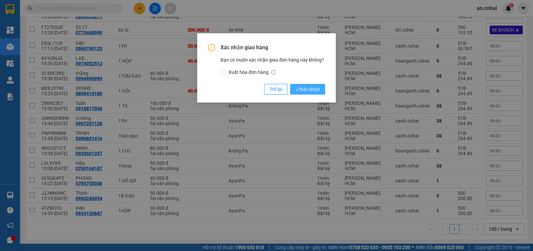
click at [318, 90] on span "Xác nhận" at bounding box center [308, 89] width 24 height 7
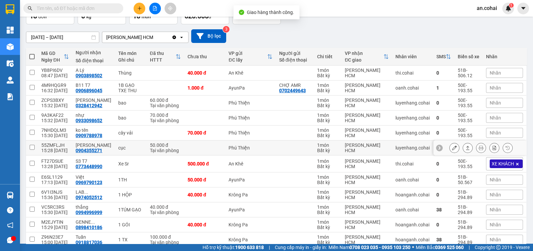
scroll to position [0, 0]
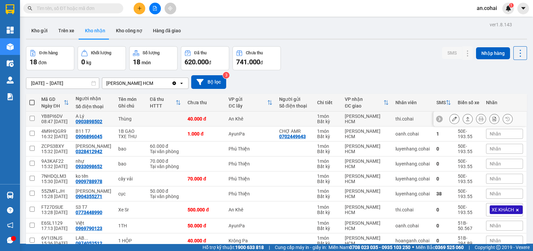
click at [466, 119] on icon at bounding box center [468, 119] width 5 height 5
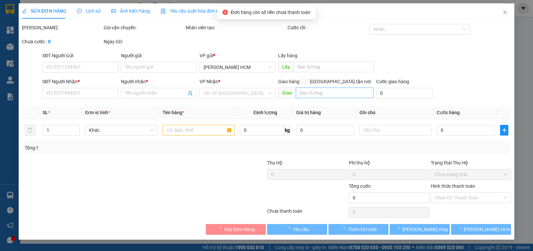
type input "0903898502"
type input "A Lý"
type input "40.000"
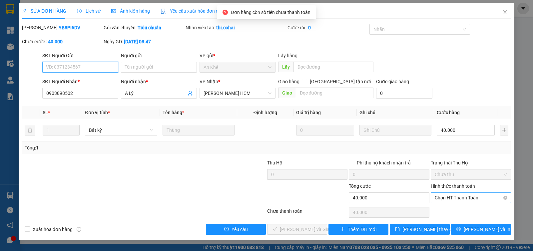
click at [448, 194] on span "Chọn HT Thanh Toán" at bounding box center [471, 198] width 72 height 10
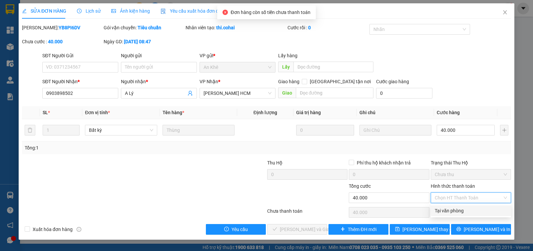
click at [450, 207] on div "Tại văn phòng" at bounding box center [471, 210] width 72 height 7
type input "0"
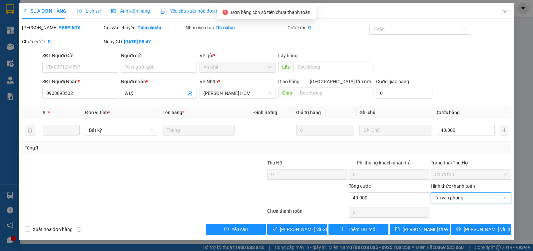
click at [316, 223] on div "Total Paid Fee 0 Total UnPaid Fee 40.000 Cash Collection Total Fee Mã ĐH: YB8PI…" at bounding box center [266, 129] width 489 height 211
click at [316, 225] on button "[PERSON_NAME] và Giao hàng" at bounding box center [297, 229] width 60 height 11
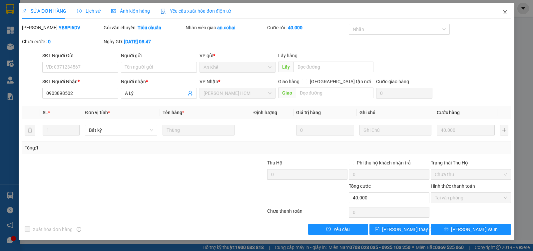
click at [511, 13] on span "Close" at bounding box center [505, 12] width 19 height 19
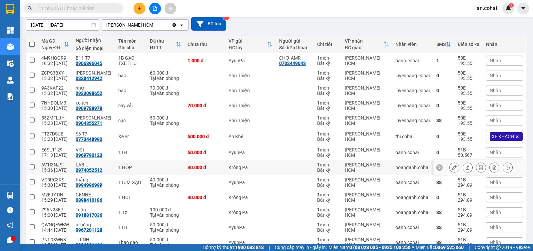
scroll to position [83, 0]
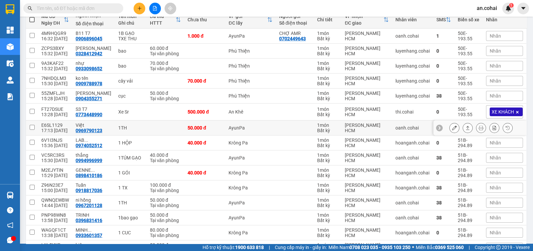
click at [465, 126] on button at bounding box center [467, 128] width 9 height 12
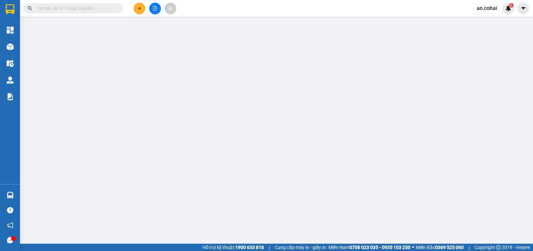
type input "0969790123"
type input "Việt"
type input "50.000"
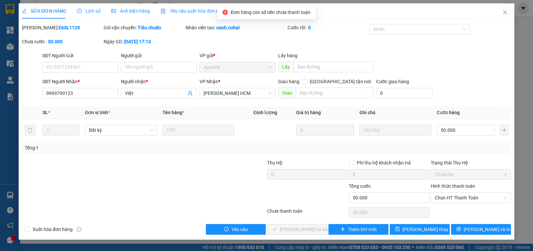
click at [466, 204] on div "Hình thức thanh toán Chọn HT Thanh Toán" at bounding box center [471, 194] width 80 height 23
click at [461, 197] on span "Chọn HT Thanh Toán" at bounding box center [471, 198] width 72 height 10
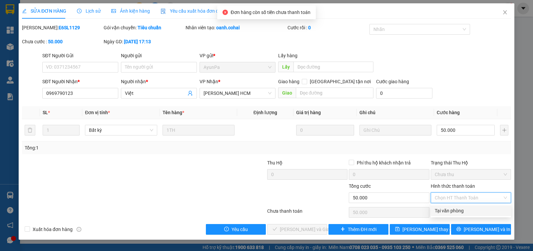
click at [457, 208] on div "Tại văn phòng" at bounding box center [471, 210] width 72 height 7
type input "0"
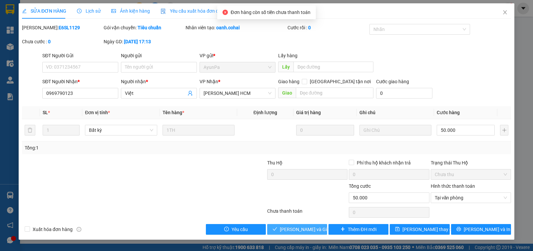
click at [316, 229] on span "[PERSON_NAME] và Giao hàng" at bounding box center [312, 229] width 64 height 7
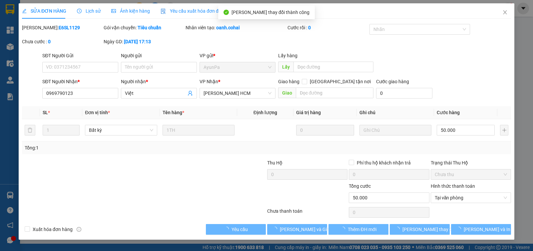
click at [509, 25] on div "[PERSON_NAME]: E6SL1129 Gói vận chuyển: Tiêu chuẩn Nhân viên tạo: oanh.cohai Cư…" at bounding box center [266, 38] width 491 height 28
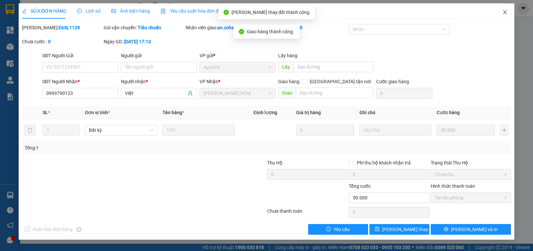
click at [502, 14] on span "Close" at bounding box center [505, 12] width 19 height 19
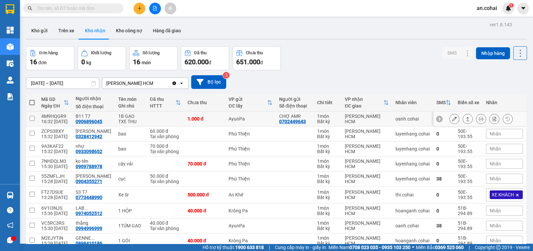
click at [452, 119] on button at bounding box center [454, 119] width 9 height 12
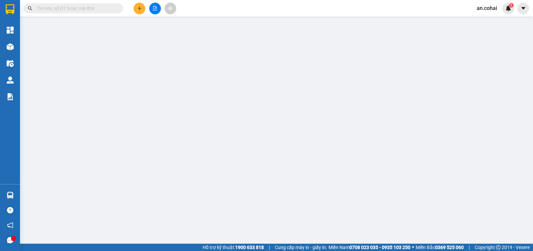
type input "0702449643"
type input "CHỢ AMR"
type input "0906896045"
type input "B11 T7"
type input "1.000"
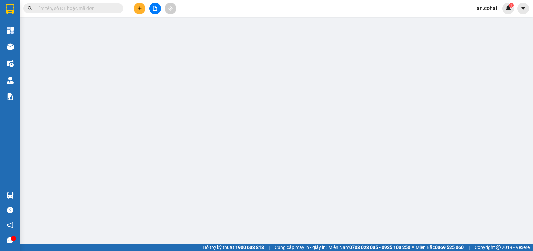
type input "1.000"
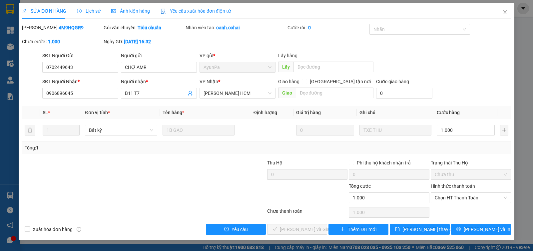
click at [410, 36] on div "Nhãn" at bounding box center [420, 30] width 101 height 13
click at [408, 33] on div "Nhãn" at bounding box center [420, 29] width 101 height 11
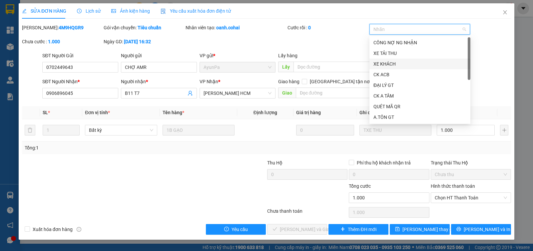
click at [390, 64] on div "XE KHÁCH" at bounding box center [420, 63] width 93 height 7
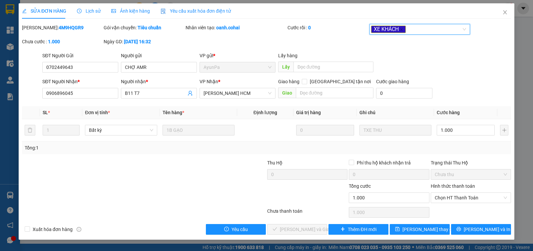
click at [423, 220] on div "Total Paid Fee 0 Total UnPaid Fee 1.000 Cash Collection Total Fee Mã ĐH: 4M9HQG…" at bounding box center [266, 129] width 489 height 211
click at [423, 226] on span "[PERSON_NAME] thay đổi" at bounding box center [429, 229] width 53 height 7
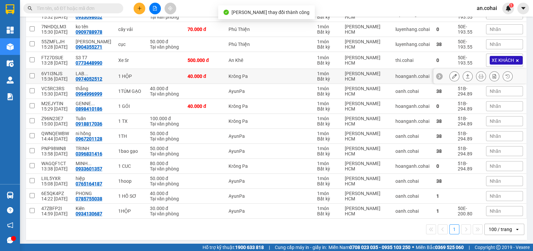
scroll to position [137, 0]
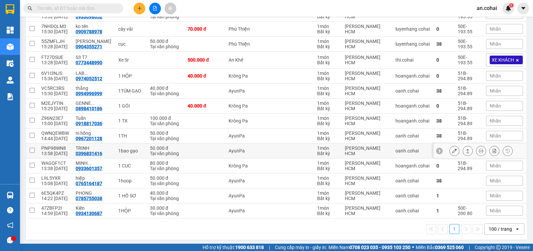
click at [230, 151] on div "AyunPa" at bounding box center [251, 150] width 44 height 5
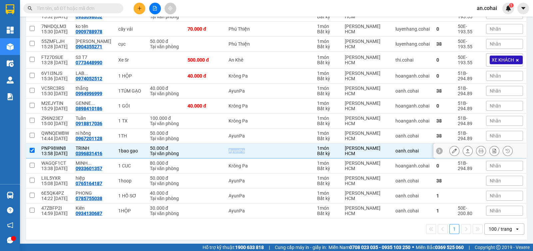
click at [230, 151] on div "AyunPa" at bounding box center [251, 150] width 44 height 5
checkbox input "false"
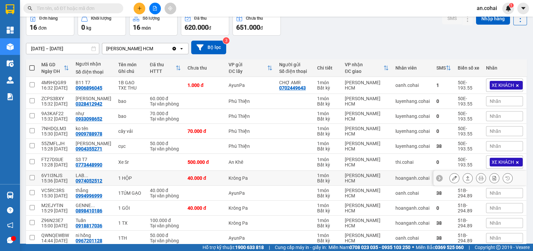
scroll to position [54, 0]
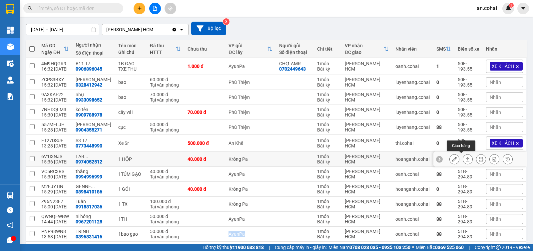
click at [464, 161] on button at bounding box center [467, 160] width 9 height 12
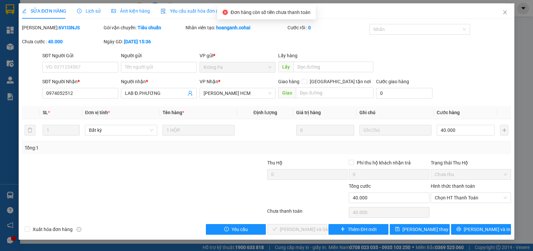
type input "0974052512"
type input "LAB Đ.PHƯƠNG"
type input "40.000"
click at [476, 201] on span "Chọn HT Thanh Toán" at bounding box center [471, 198] width 72 height 10
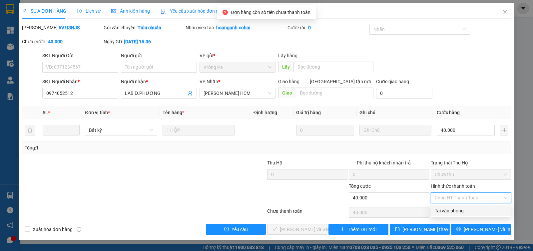
click at [474, 211] on div "Tại văn phòng" at bounding box center [471, 210] width 72 height 7
type input "0"
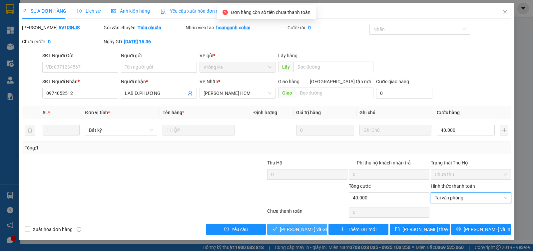
click at [309, 231] on span "[PERSON_NAME] và Giao hàng" at bounding box center [312, 229] width 64 height 7
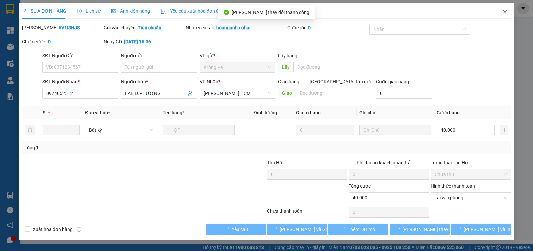
click at [505, 21] on span "Close" at bounding box center [505, 12] width 19 height 19
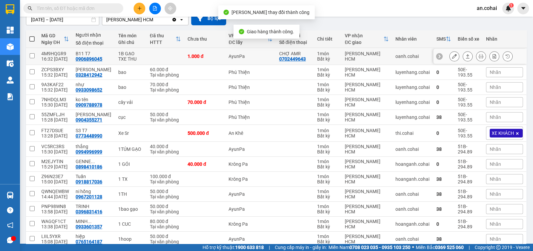
scroll to position [122, 0]
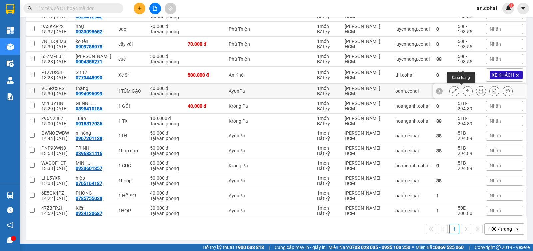
click at [466, 89] on icon at bounding box center [468, 91] width 4 height 4
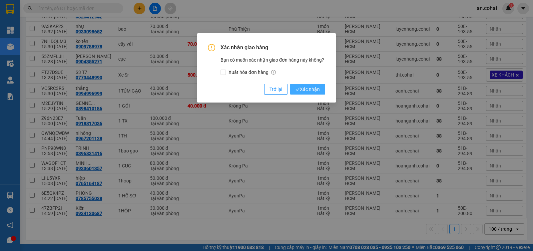
click at [319, 89] on span "Xác nhận" at bounding box center [308, 89] width 24 height 7
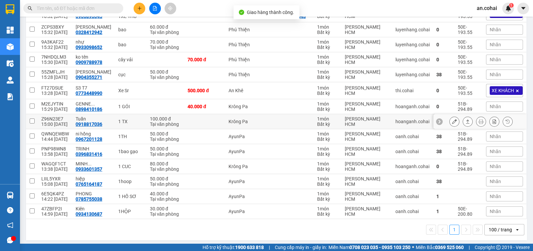
scroll to position [107, 0]
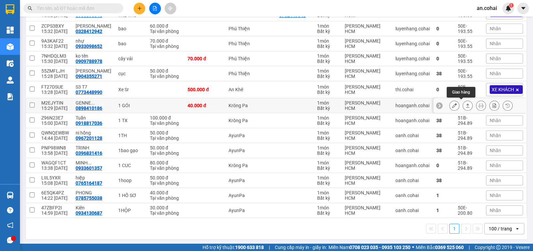
click at [466, 107] on icon at bounding box center [468, 105] width 5 height 5
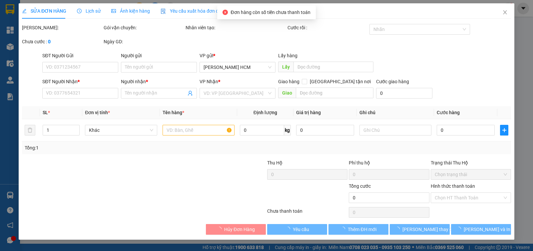
type input "0898410186"
type input "GENNE SOLUTIONS"
type input "40.000"
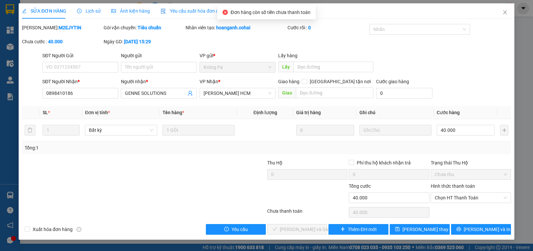
click at [458, 204] on div "Hình thức thanh toán Chọn HT Thanh Toán" at bounding box center [471, 194] width 80 height 23
click at [459, 199] on span "Chọn HT Thanh Toán" at bounding box center [471, 198] width 72 height 10
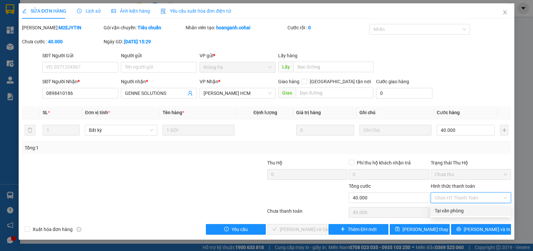
click at [460, 210] on div "Tại văn phòng" at bounding box center [471, 210] width 72 height 7
type input "0"
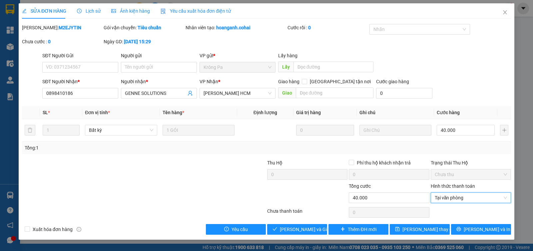
click at [275, 223] on div "Total Paid Fee 0 Total UnPaid Fee 40.000 Cash Collection Total Fee Mã ĐH: M2EJY…" at bounding box center [266, 129] width 489 height 211
click at [291, 226] on span "[PERSON_NAME] và Giao hàng" at bounding box center [312, 229] width 64 height 7
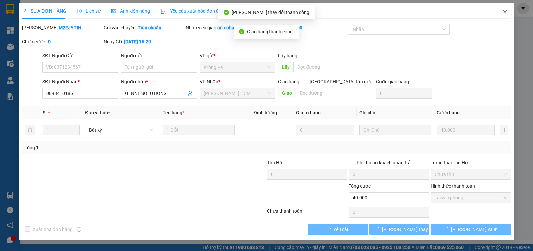
click at [500, 15] on span "Close" at bounding box center [505, 12] width 19 height 19
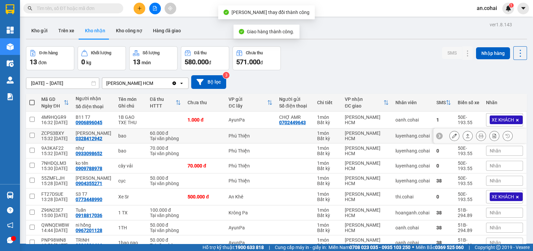
scroll to position [92, 0]
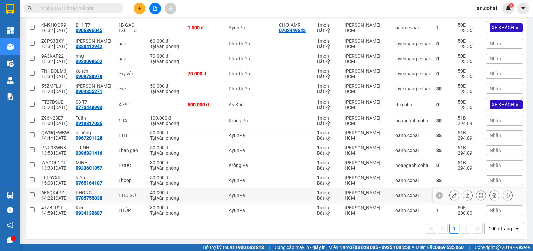
click at [465, 193] on button at bounding box center [467, 196] width 9 height 12
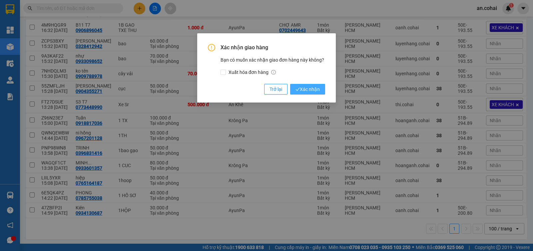
click at [312, 86] on span "Xác nhận" at bounding box center [308, 89] width 24 height 7
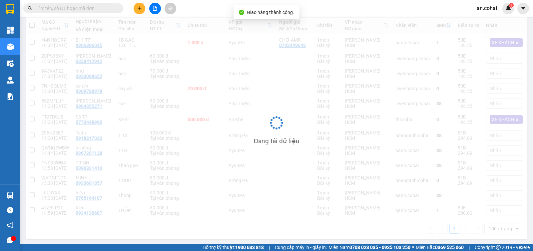
scroll to position [77, 0]
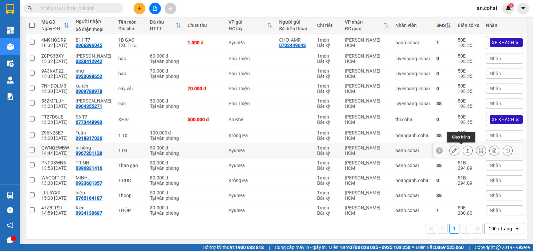
click at [466, 149] on icon at bounding box center [468, 150] width 5 height 5
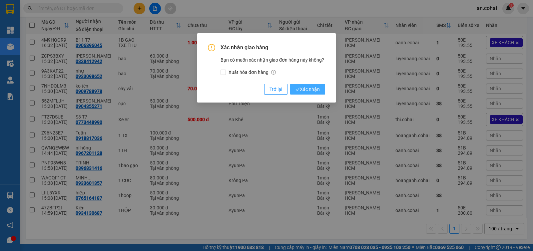
click at [318, 91] on span "Xác nhận" at bounding box center [308, 89] width 24 height 7
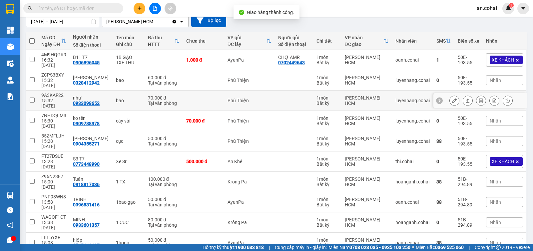
scroll to position [62, 0]
